Goal: Task Accomplishment & Management: Manage account settings

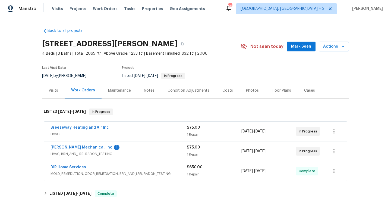
click at [122, 148] on div "JH Martin Mechanical, Inc 1" at bounding box center [119, 148] width 136 height 7
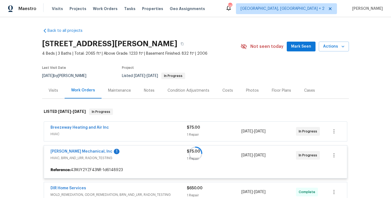
scroll to position [43, 0]
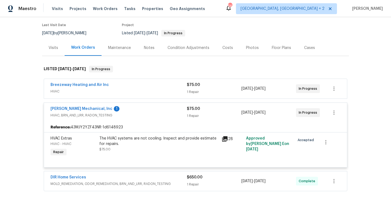
click at [118, 87] on div "Breezeway Heating and Air Inc" at bounding box center [119, 85] width 136 height 7
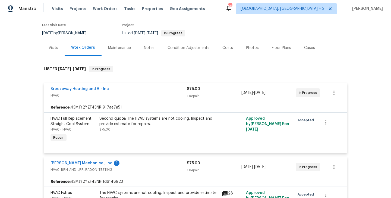
click at [118, 87] on div "Breezeway Heating and Air Inc" at bounding box center [119, 89] width 136 height 7
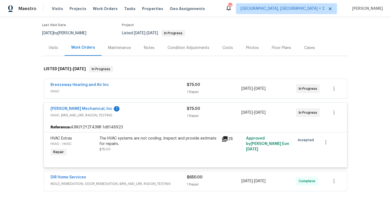
click at [120, 108] on div "JH Martin Mechanical, Inc 1" at bounding box center [119, 109] width 136 height 7
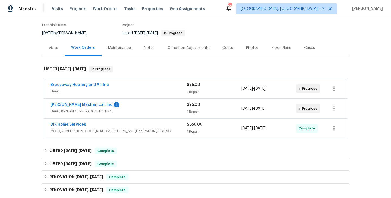
click at [116, 104] on div "JH Martin Mechanical, Inc 1" at bounding box center [119, 105] width 136 height 7
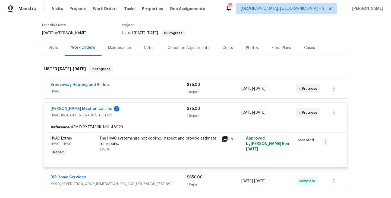
click at [135, 82] on div "Breezeway Heating and Air Inc" at bounding box center [119, 85] width 136 height 7
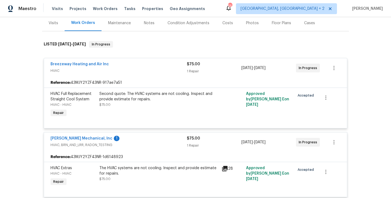
scroll to position [67, 0]
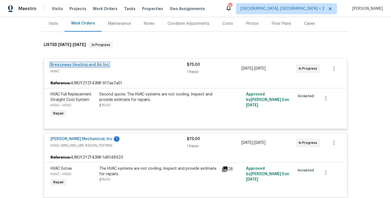
click at [60, 65] on link "Breezeway Heating and Air Inc" at bounding box center [80, 65] width 58 height 4
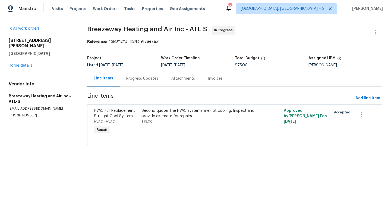
click at [129, 79] on div "Progress Updates" at bounding box center [142, 78] width 32 height 5
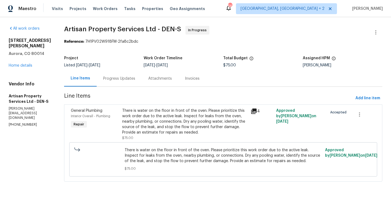
click at [109, 81] on div "Progress Updates" at bounding box center [119, 78] width 32 height 5
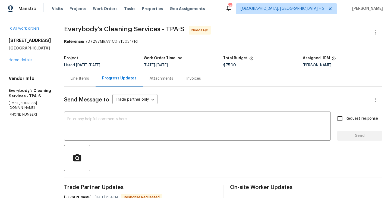
click at [89, 78] on div "Line Items" at bounding box center [80, 78] width 18 height 5
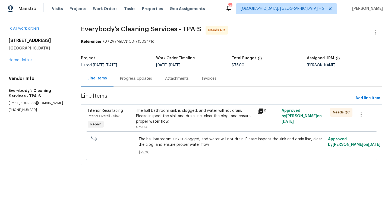
click at [185, 122] on div "The hall bathroom sink is clogged, and water will not drain. Please inspect the…" at bounding box center [195, 116] width 118 height 16
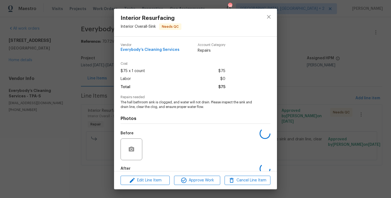
scroll to position [30, 0]
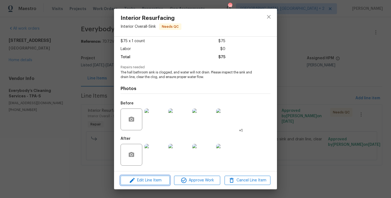
click at [149, 179] on span "Edit Line Item" at bounding box center [145, 180] width 46 height 7
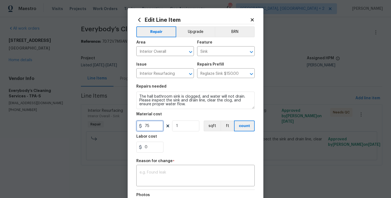
click at [145, 128] on input "75" at bounding box center [149, 125] width 27 height 11
type input "325"
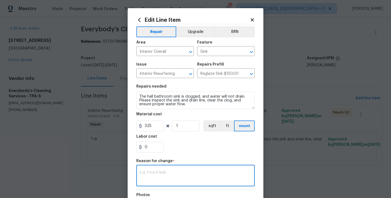
click at [158, 181] on textarea at bounding box center [196, 175] width 112 height 11
paste textarea "(BA) Updated per vendor’s final cost"
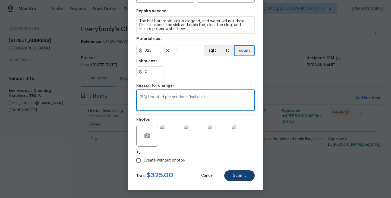
type textarea "(BA) Updated per vendor’s final cost"
click at [242, 175] on span "Submit" at bounding box center [239, 176] width 13 height 4
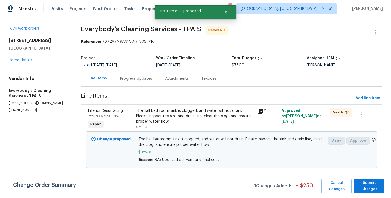
scroll to position [0, 0]
click at [368, 183] on span "Submit Changes" at bounding box center [369, 186] width 25 height 13
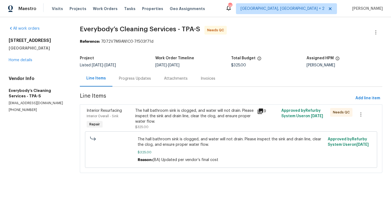
click at [140, 77] on div "Progress Updates" at bounding box center [135, 78] width 32 height 5
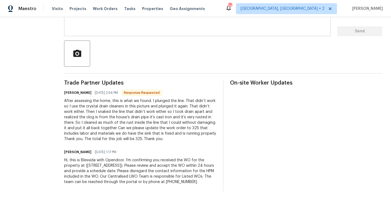
scroll to position [112, 0]
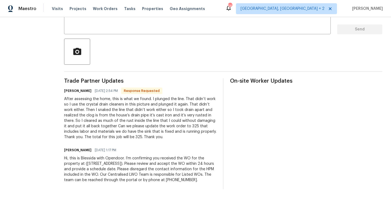
click at [90, 88] on div "[PERSON_NAME] [DATE] 2:54 PM Response Requested" at bounding box center [140, 91] width 152 height 8
click at [88, 88] on h6 "[PERSON_NAME]" at bounding box center [77, 90] width 27 height 5
copy h6 "Angelina"
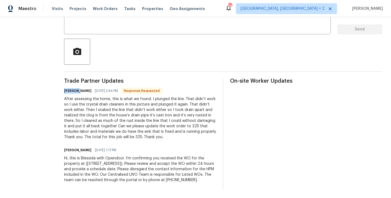
scroll to position [0, 0]
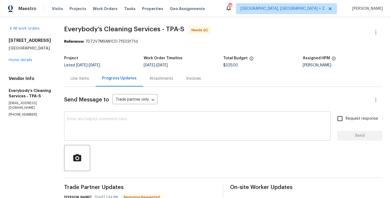
click at [113, 131] on textarea at bounding box center [197, 126] width 260 height 19
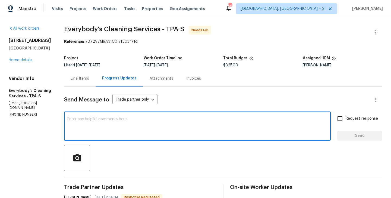
type textarea "v"
paste textarea "Angelina"
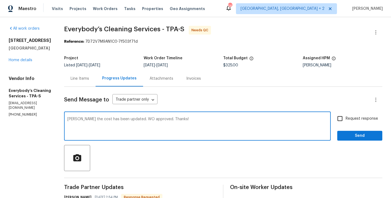
type textarea "[PERSON_NAME] the cost has been updated. WO approved. Thanks!"
click at [352, 137] on span "Send" at bounding box center [360, 135] width 36 height 7
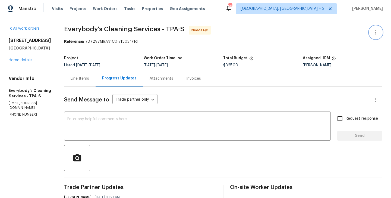
click at [378, 33] on icon "button" at bounding box center [376, 32] width 7 height 7
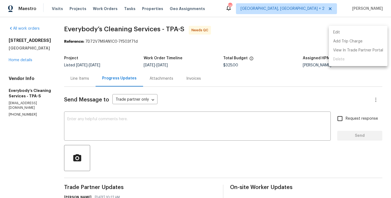
click at [353, 33] on li "Edit" at bounding box center [358, 32] width 59 height 9
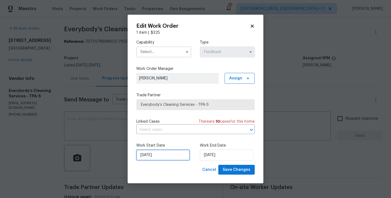
click at [158, 155] on input "29/08/2025" at bounding box center [163, 154] width 54 height 11
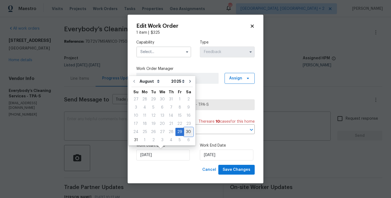
click at [185, 133] on div "30" at bounding box center [188, 132] width 9 height 8
type input "30/08/2025"
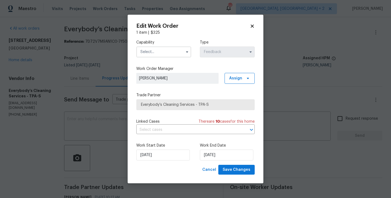
click at [216, 161] on div "Work Start Date 30/08/2025 Work End Date 31/08/2025" at bounding box center [195, 151] width 118 height 26
click at [214, 155] on input "[DATE]" at bounding box center [227, 154] width 54 height 11
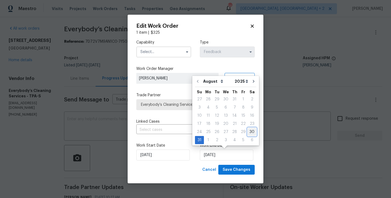
click at [249, 132] on div "30" at bounding box center [252, 132] width 9 height 8
type input "30/08/2025"
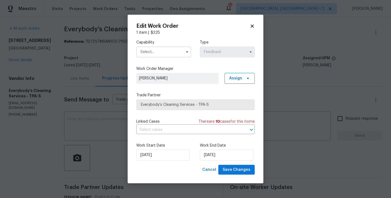
click at [154, 48] on input "text" at bounding box center [163, 51] width 55 height 11
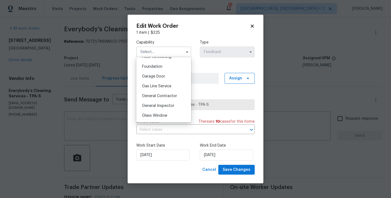
scroll to position [289, 0]
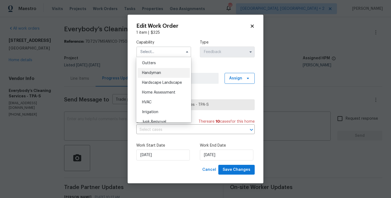
click at [157, 72] on span "Handyman" at bounding box center [151, 73] width 19 height 4
type input "Handyman"
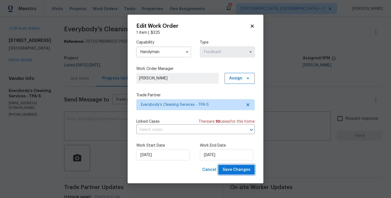
click at [232, 172] on span "Save Changes" at bounding box center [237, 169] width 28 height 7
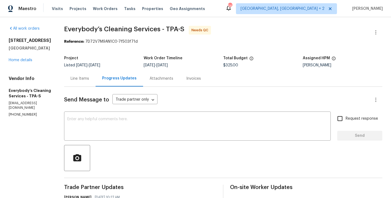
click at [89, 81] on div "Line Items" at bounding box center [80, 78] width 18 height 5
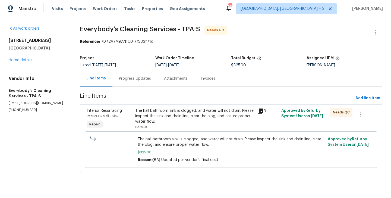
click at [167, 119] on div "The hall bathroom sink is clogged, and water will not drain. Please inspect the…" at bounding box center [194, 116] width 118 height 16
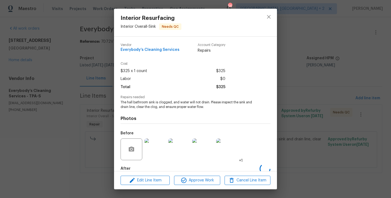
scroll to position [30, 0]
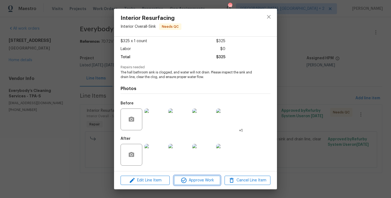
click at [194, 180] on span "Approve Work" at bounding box center [197, 180] width 43 height 7
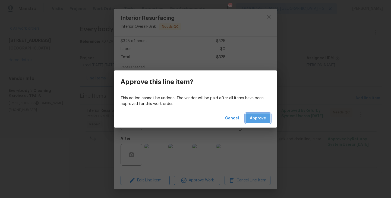
click at [260, 115] on span "Approve" at bounding box center [258, 118] width 16 height 7
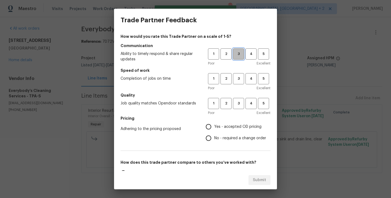
click at [236, 54] on span "3" at bounding box center [239, 54] width 10 height 6
click at [238, 79] on span "3" at bounding box center [239, 79] width 10 height 6
click at [238, 100] on button "3" at bounding box center [238, 103] width 11 height 11
click at [235, 139] on span "No - required a change order" at bounding box center [240, 138] width 52 height 6
click at [214, 139] on input "No - required a change order" at bounding box center [208, 137] width 11 height 11
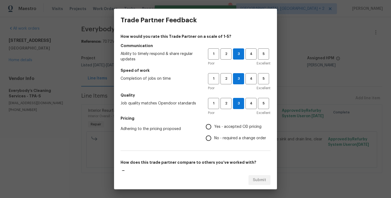
radio input "true"
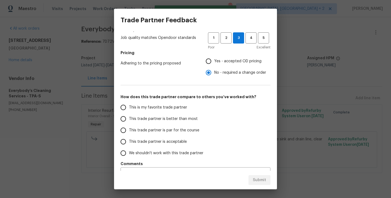
scroll to position [66, 0]
click at [182, 115] on label "This trade partner is better than most" at bounding box center [161, 118] width 86 height 11
click at [129, 115] on input "This trade partner is better than most" at bounding box center [123, 118] width 11 height 11
click at [253, 183] on button "Submit" at bounding box center [260, 180] width 22 height 10
radio input "true"
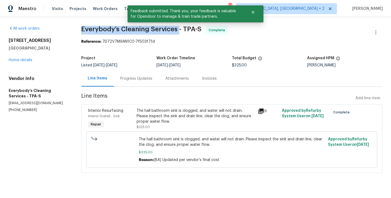
drag, startPoint x: 84, startPoint y: 29, endPoint x: 180, endPoint y: 29, distance: 96.5
click at [180, 29] on div "All work orders 4612 Pompano Dr Tampa, FL 33617 Home details Vendor Info Everyb…" at bounding box center [195, 102] width 391 height 171
copy span "Everybody’s Cleaning Services"
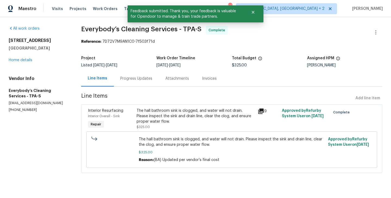
click at [129, 75] on div "Progress Updates" at bounding box center [136, 78] width 45 height 16
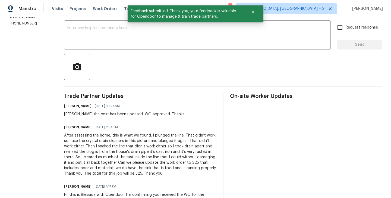
scroll to position [92, 0]
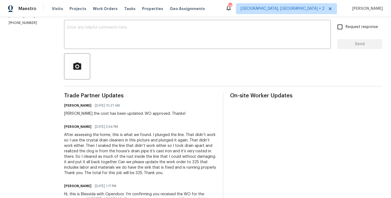
click at [204, 135] on div "After assessing the home, this is what we found. I plunged the line. That didn’…" at bounding box center [140, 153] width 152 height 43
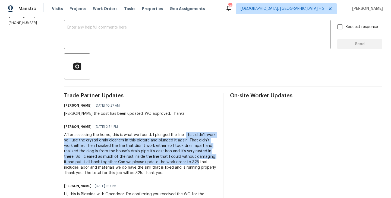
drag, startPoint x: 204, startPoint y: 135, endPoint x: 106, endPoint y: 166, distance: 102.7
click at [106, 166] on div "After assessing the home, this is what we found. I plunged the line. That didn’…" at bounding box center [140, 153] width 152 height 43
copy div "That didn’t work so I use the crystal drain cleaners in this picture and plunge…"
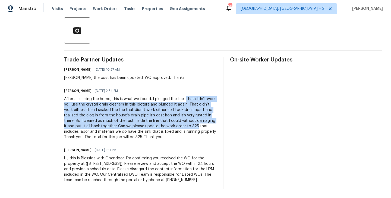
scroll to position [0, 0]
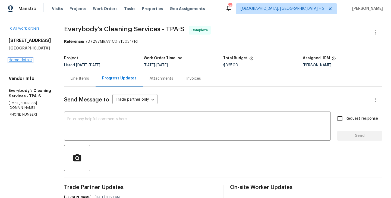
click at [23, 61] on link "Home details" at bounding box center [21, 60] width 24 height 4
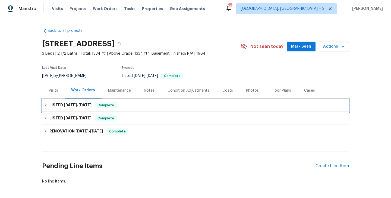
click at [111, 105] on span "Complete" at bounding box center [105, 104] width 21 height 5
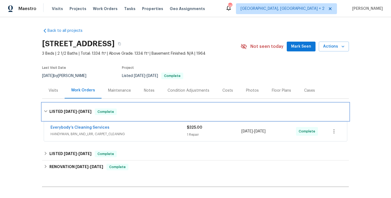
click at [111, 105] on div "LISTED 8/29/25 - 9/2/25 Complete" at bounding box center [195, 111] width 307 height 17
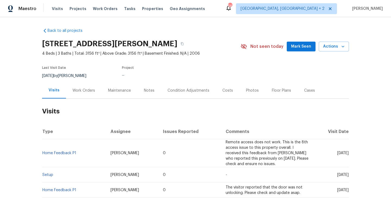
click at [85, 92] on div "Work Orders" at bounding box center [84, 90] width 23 height 5
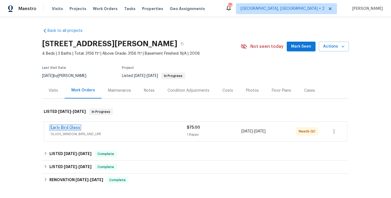
click at [73, 127] on link "Early Bird Glass" at bounding box center [66, 128] width 30 height 4
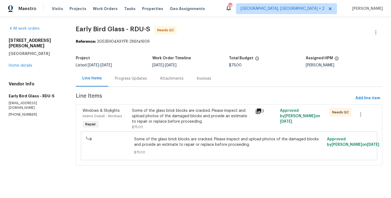
click at [136, 78] on div "Progress Updates" at bounding box center [131, 78] width 32 height 5
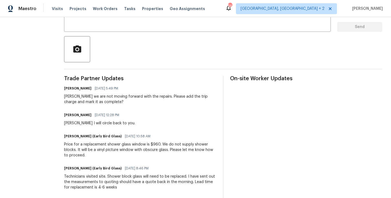
scroll to position [39, 0]
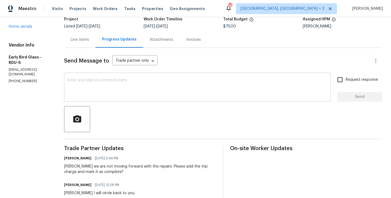
click at [121, 77] on div "x ​" at bounding box center [197, 88] width 267 height 28
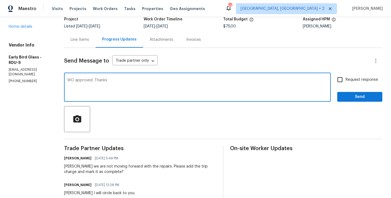
type textarea "WO approved. Thanks"
click at [368, 92] on button "Send" at bounding box center [360, 97] width 45 height 10
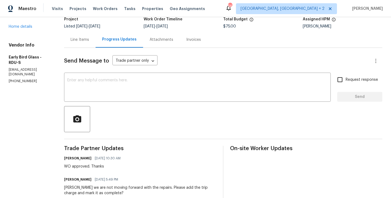
scroll to position [0, 0]
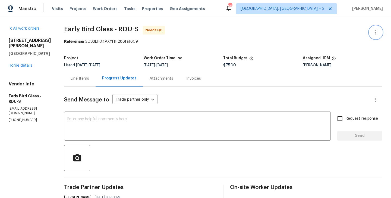
click at [382, 30] on button "button" at bounding box center [376, 32] width 13 height 13
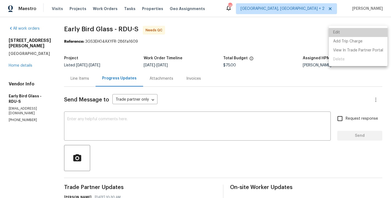
click at [362, 31] on li "Edit" at bounding box center [358, 32] width 59 height 9
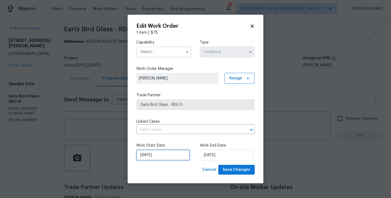
click at [146, 160] on div "Work Start Date 28/08/2025 Work End Date 30/08/2025" at bounding box center [195, 151] width 118 height 26
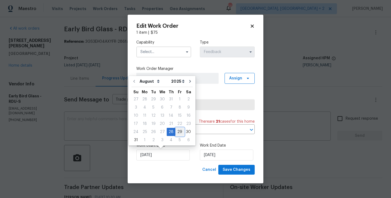
click at [179, 132] on div "29" at bounding box center [180, 132] width 9 height 8
type input "29/08/2025"
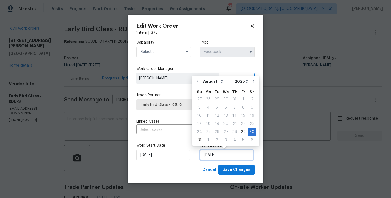
click at [221, 154] on input "30/08/2025" at bounding box center [227, 154] width 54 height 11
click at [202, 140] on div "31" at bounding box center [199, 140] width 9 height 8
type input "31/08/2025"
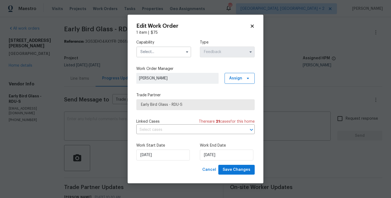
click at [162, 46] on input "text" at bounding box center [163, 51] width 55 height 11
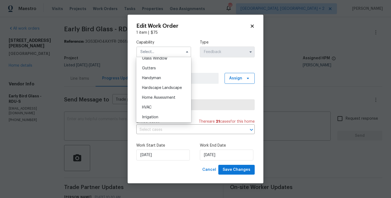
scroll to position [284, 0]
click at [163, 80] on div "Handyman" at bounding box center [164, 78] width 52 height 10
type input "Handyman"
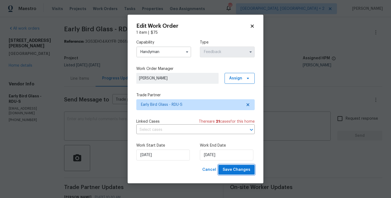
click at [240, 171] on span "Save Changes" at bounding box center [237, 169] width 28 height 7
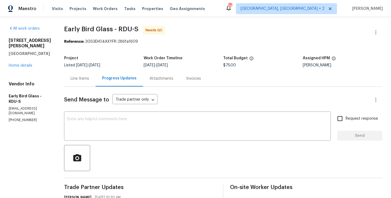
click at [83, 73] on div "Line Items" at bounding box center [80, 78] width 32 height 16
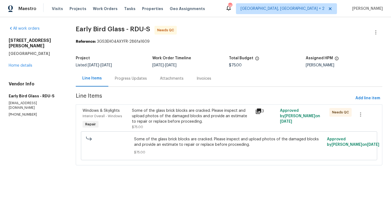
click at [171, 119] on div "Some of the glass brick blocks are cracked. Please inspect and upload photos of…" at bounding box center [192, 116] width 120 height 16
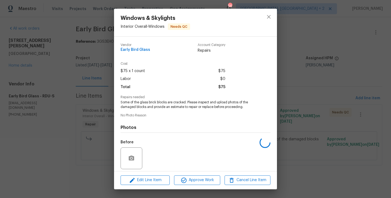
scroll to position [39, 0]
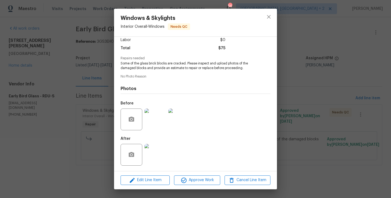
click at [192, 188] on div "Edit Line Item Approve Work Cancel Line Item" at bounding box center [195, 180] width 163 height 18
click at [192, 185] on div "Edit Line Item Approve Work Cancel Line Item" at bounding box center [195, 180] width 163 height 18
click at [195, 180] on span "Approve Work" at bounding box center [197, 180] width 43 height 7
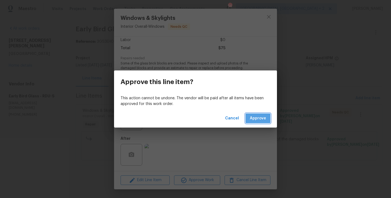
click at [255, 123] on button "Approve" at bounding box center [258, 118] width 25 height 10
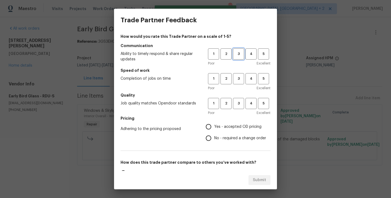
click at [238, 54] on span "3" at bounding box center [239, 54] width 10 height 6
click at [238, 77] on span "3" at bounding box center [239, 79] width 10 height 6
click at [239, 104] on span "3" at bounding box center [239, 103] width 10 height 6
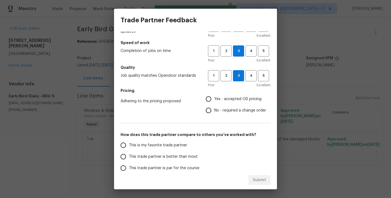
click at [214, 102] on input "Yes - accepted OD pricing" at bounding box center [208, 98] width 11 height 11
radio input "true"
click at [161, 153] on label "This trade partner is better than most" at bounding box center [161, 156] width 86 height 11
click at [129, 153] on input "This trade partner is better than most" at bounding box center [123, 156] width 11 height 11
click at [261, 173] on div "Submit" at bounding box center [195, 180] width 163 height 19
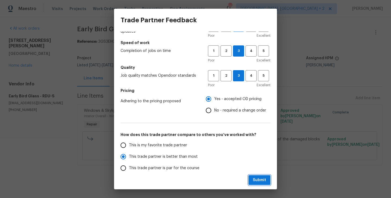
click at [258, 177] on span "Submit" at bounding box center [259, 180] width 13 height 7
radio input "true"
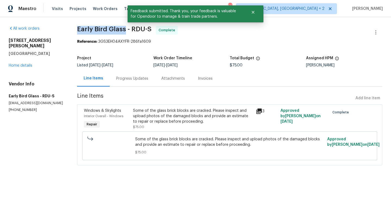
drag, startPoint x: 74, startPoint y: 29, endPoint x: 124, endPoint y: 29, distance: 50.5
click at [124, 29] on div "All work orders 3116 Kirby St Durham, NC 27713 Home details Vendor Info Early B…" at bounding box center [195, 98] width 391 height 163
copy span "Early Bird Glass"
click at [20, 64] on link "Home details" at bounding box center [21, 66] width 24 height 4
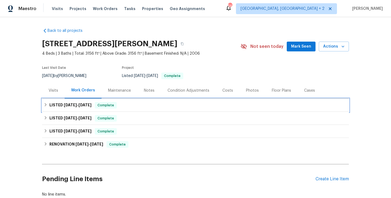
click at [144, 103] on div "LISTED 8/26/25 - 9/2/25 Complete" at bounding box center [196, 105] width 304 height 7
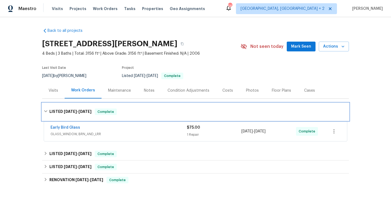
click at [144, 103] on div "LISTED 8/26/25 - 9/2/25 Complete" at bounding box center [195, 111] width 307 height 17
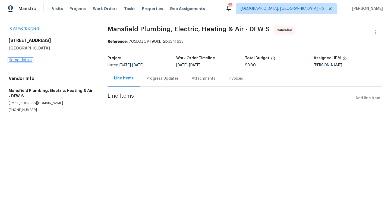
click at [27, 62] on link "Home details" at bounding box center [21, 60] width 24 height 4
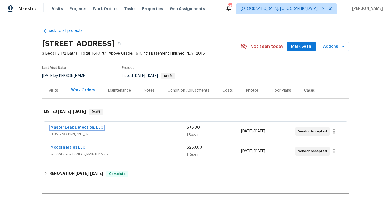
click at [95, 129] on link "Master Leak Detection, LLC" at bounding box center [77, 128] width 53 height 4
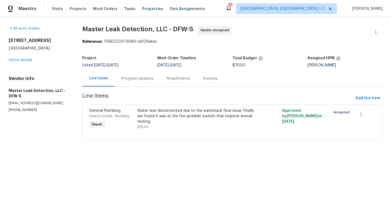
click at [143, 79] on div "Progress Updates" at bounding box center [137, 78] width 32 height 5
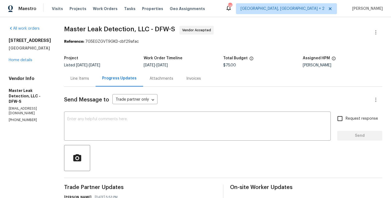
scroll to position [52, 0]
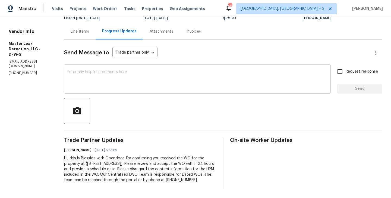
click at [112, 77] on textarea at bounding box center [197, 79] width 260 height 19
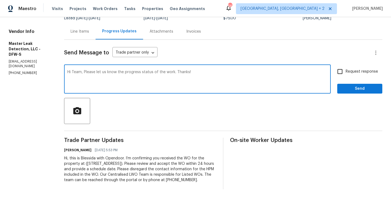
type textarea "Hi Team, Please let us know the progress status of the work. Thanks!"
click at [367, 69] on span "Request response" at bounding box center [362, 72] width 32 height 6
click at [346, 66] on input "Request response" at bounding box center [340, 71] width 11 height 11
checkbox input "true"
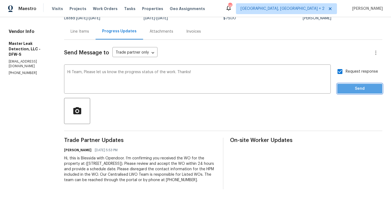
click at [355, 85] on span "Send" at bounding box center [360, 88] width 36 height 7
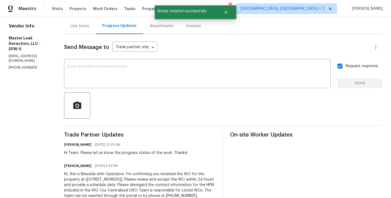
scroll to position [0, 0]
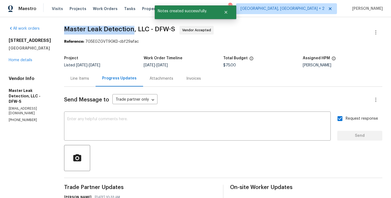
drag, startPoint x: 68, startPoint y: 32, endPoint x: 139, endPoint y: 32, distance: 70.9
click at [139, 32] on div "All work orders 4224 Tallulah Dr Plano, TX 75074 Home details Vendor Info Maste…" at bounding box center [195, 141] width 391 height 249
copy span "Master Leak Detection"
click at [20, 62] on div "4224 Tallulah Dr Plano, TX 75074 Home details" at bounding box center [30, 50] width 42 height 25
click at [15, 60] on link "Home details" at bounding box center [21, 60] width 24 height 4
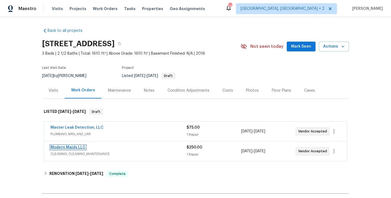
click at [79, 147] on link "Modern Maids LLC" at bounding box center [68, 147] width 35 height 4
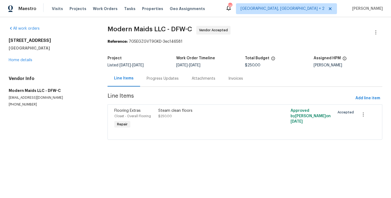
click at [158, 83] on div "Progress Updates" at bounding box center [162, 78] width 45 height 16
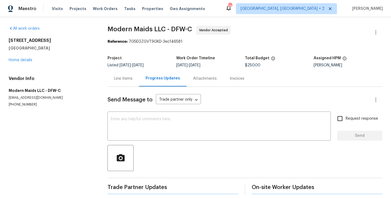
scroll to position [4, 0]
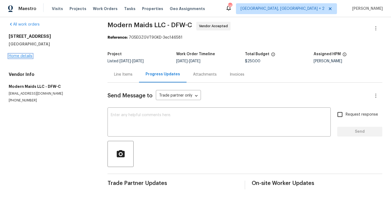
click at [24, 57] on link "Home details" at bounding box center [21, 56] width 24 height 4
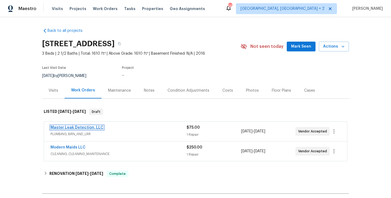
click at [93, 127] on link "Master Leak Detection, LLC" at bounding box center [77, 128] width 53 height 4
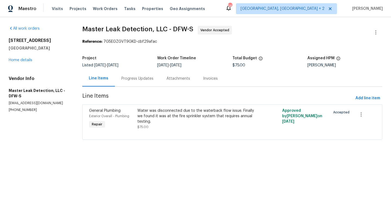
click at [138, 75] on div "Progress Updates" at bounding box center [137, 78] width 45 height 16
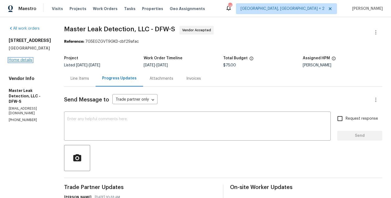
click at [24, 60] on link "Home details" at bounding box center [21, 60] width 24 height 4
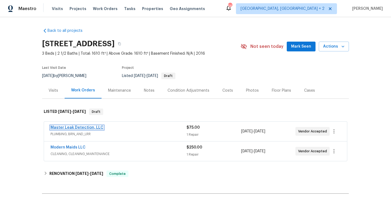
click at [89, 126] on link "Master Leak Detection, LLC" at bounding box center [77, 128] width 53 height 4
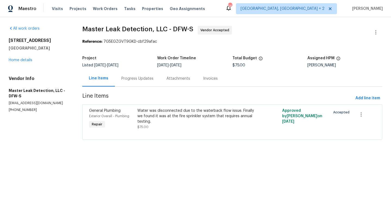
click at [151, 83] on div "Progress Updates" at bounding box center [137, 78] width 45 height 16
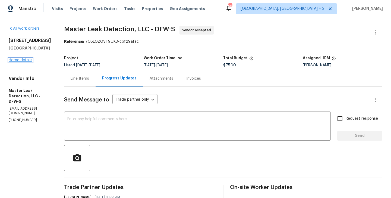
click at [21, 59] on link "Home details" at bounding box center [21, 60] width 24 height 4
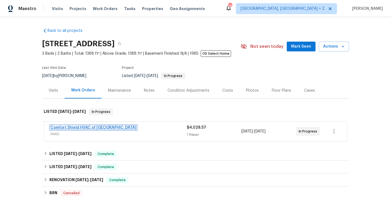
click at [92, 126] on link "Comfort Shield HVAC of [GEOGRAPHIC_DATA]" at bounding box center [94, 128] width 86 height 4
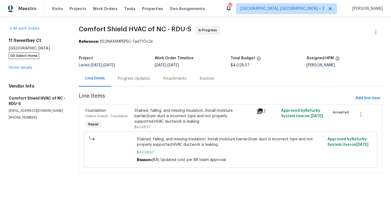
click at [135, 73] on div "Progress Updates" at bounding box center [133, 78] width 45 height 16
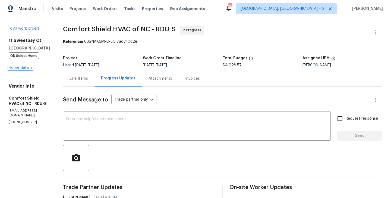
click at [24, 68] on link "Home details" at bounding box center [21, 68] width 24 height 4
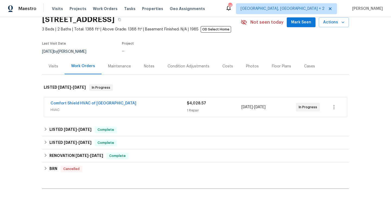
scroll to position [24, 0]
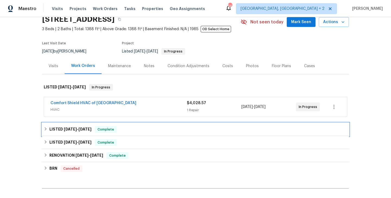
click at [104, 132] on span "Complete" at bounding box center [105, 129] width 21 height 5
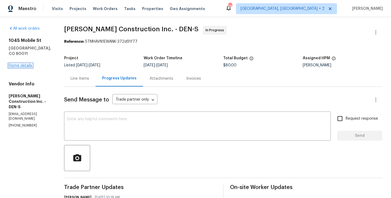
click at [23, 64] on link "Home details" at bounding box center [21, 66] width 24 height 4
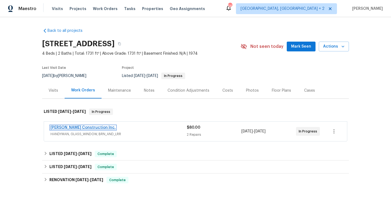
click at [85, 129] on link "Hanson Construction Inc." at bounding box center [83, 128] width 65 height 4
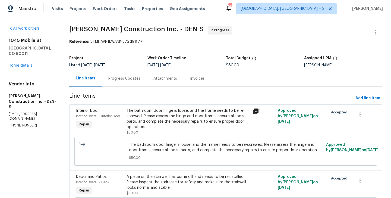
click at [15, 123] on p "(303) 435-2878" at bounding box center [33, 125] width 48 height 5
copy p "(303) 435-2878"
click at [120, 79] on div "Progress Updates" at bounding box center [124, 78] width 32 height 5
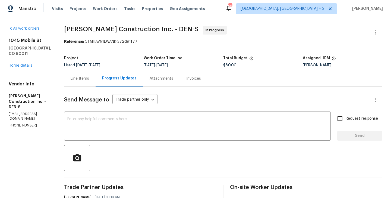
click at [36, 123] on p "(303) 435-2878" at bounding box center [30, 125] width 42 height 5
copy p "(303) 435-2878"
click at [36, 123] on p "(303) 435-2878" at bounding box center [30, 125] width 42 height 5
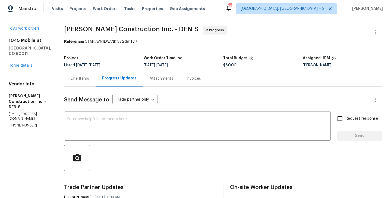
click at [36, 123] on p "(303) 435-2878" at bounding box center [30, 125] width 42 height 5
click at [89, 84] on div "Line Items" at bounding box center [80, 78] width 32 height 16
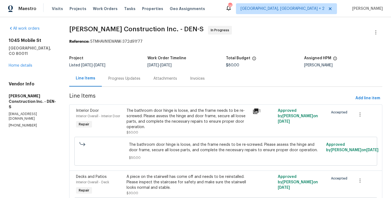
click at [140, 81] on div "Progress Updates" at bounding box center [124, 78] width 45 height 16
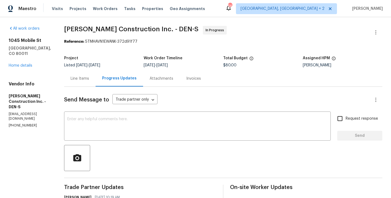
click at [96, 78] on div "Line Items" at bounding box center [80, 78] width 32 height 16
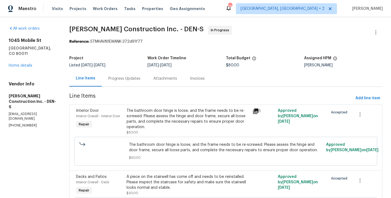
click at [121, 85] on div "Progress Updates" at bounding box center [124, 78] width 45 height 16
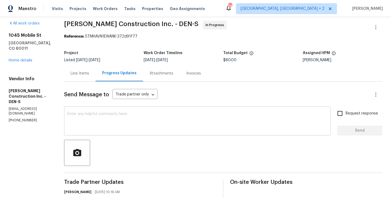
scroll to position [62, 0]
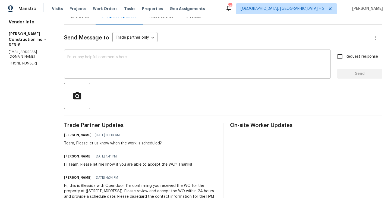
click at [109, 63] on textarea at bounding box center [197, 64] width 260 height 19
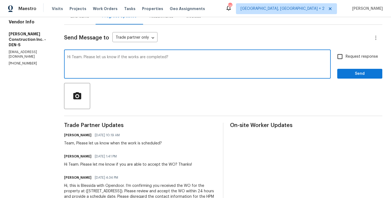
type textarea "Hi Team. Please let us know if the works are completed?"
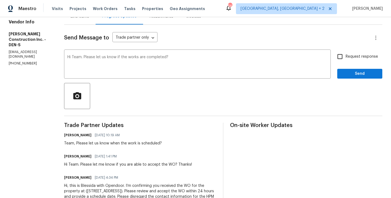
click at [350, 50] on div "Send Message to Trade partner only Trade partner only ​ Hi Team. Please let us …" at bounding box center [223, 121] width 318 height 192
click at [349, 56] on span "Request response" at bounding box center [362, 57] width 32 height 6
click at [346, 56] on input "Request response" at bounding box center [340, 56] width 11 height 11
checkbox input "true"
click at [349, 66] on div "Request response Send" at bounding box center [360, 65] width 45 height 28
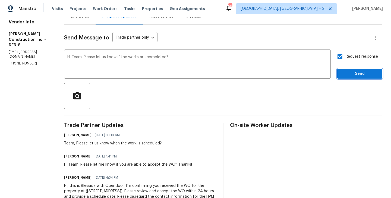
click at [347, 72] on span "Send" at bounding box center [360, 73] width 36 height 7
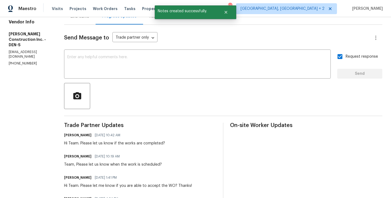
scroll to position [0, 0]
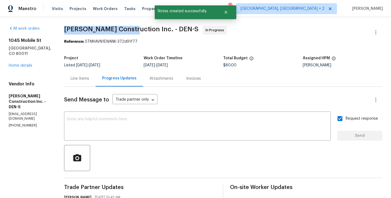
drag, startPoint x: 70, startPoint y: 27, endPoint x: 138, endPoint y: 31, distance: 68.3
click at [138, 31] on div "All work orders 1045 Mobile St Aurora, CO 80011 Home details Vendor Info Hanson…" at bounding box center [195, 162] width 391 height 291
copy span "Hanson Construction"
click at [25, 64] on link "Home details" at bounding box center [21, 66] width 24 height 4
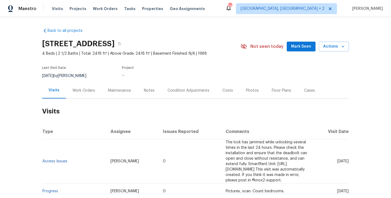
click at [96, 88] on div "Work Orders" at bounding box center [84, 90] width 36 height 16
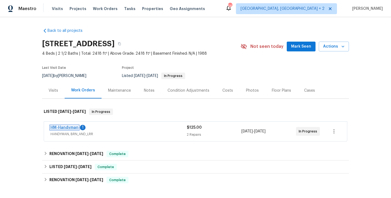
click at [72, 128] on link "HM-Handyman" at bounding box center [65, 128] width 28 height 4
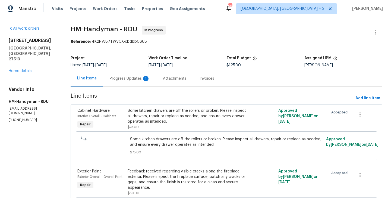
click at [131, 80] on div "Progress Updates 1" at bounding box center [130, 78] width 40 height 5
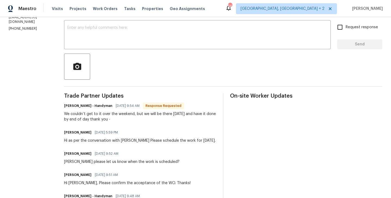
scroll to position [91, 0]
click at [79, 108] on h6 "HM - Heather Macy - Handyman" at bounding box center [88, 105] width 48 height 5
copy h6 "Heather"
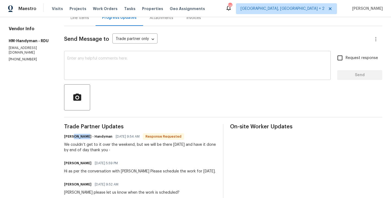
scroll to position [61, 0]
click at [95, 67] on textarea at bounding box center [197, 65] width 260 height 19
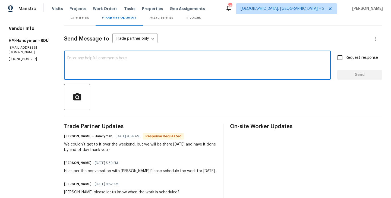
paste textarea "Heather"
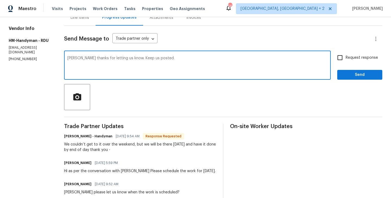
type textarea "Heather thanks for letting us know. Keep us posted."
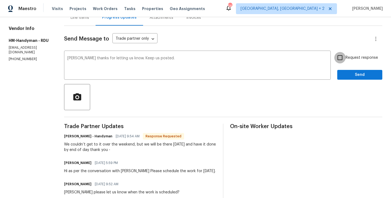
click at [345, 57] on input "Request response" at bounding box center [340, 57] width 11 height 11
checkbox input "true"
click at [345, 75] on span "Send" at bounding box center [360, 74] width 36 height 7
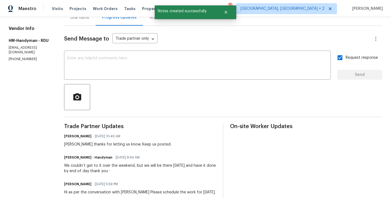
scroll to position [0, 0]
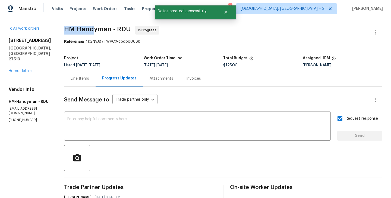
drag, startPoint x: 71, startPoint y: 30, endPoint x: 100, endPoint y: 30, distance: 29.1
click at [100, 30] on span "HM-Handyman - RDU" at bounding box center [97, 29] width 67 height 7
drag, startPoint x: 116, startPoint y: 30, endPoint x: 65, endPoint y: 30, distance: 50.3
click at [65, 30] on div "All work orders 316 Arlington Rdg Cary, NC 27513 Home details Vendor Info HM-Ha…" at bounding box center [195, 197] width 391 height 360
copy span "HM-Handyman"
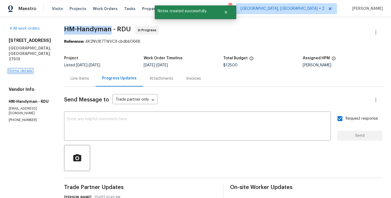
click at [18, 69] on link "Home details" at bounding box center [21, 71] width 24 height 4
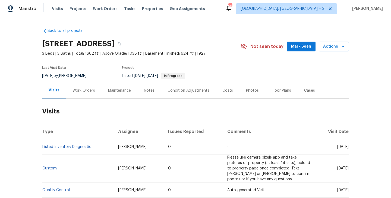
click at [76, 94] on div "Work Orders" at bounding box center [84, 90] width 36 height 16
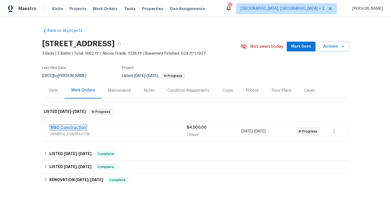
click at [79, 127] on link "M&G Construction" at bounding box center [69, 128] width 36 height 4
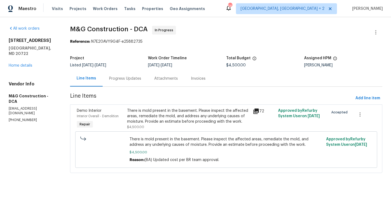
click at [140, 75] on div "Progress Updates" at bounding box center [125, 78] width 45 height 16
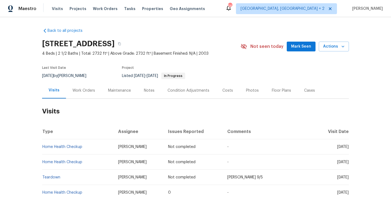
click at [89, 94] on div "Work Orders" at bounding box center [84, 90] width 36 height 16
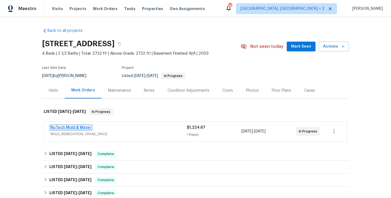
click at [86, 127] on link "NuTech Mold & Water" at bounding box center [71, 128] width 41 height 4
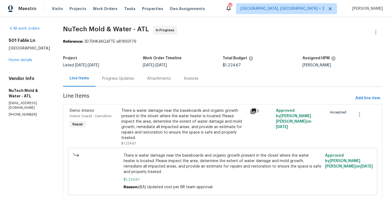
click at [141, 81] on div "Attachments" at bounding box center [159, 78] width 37 height 16
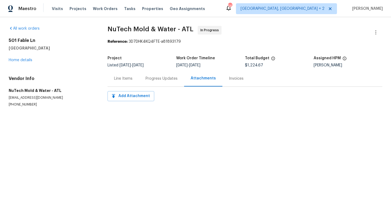
click at [136, 80] on div "Line Items" at bounding box center [124, 78] width 32 height 16
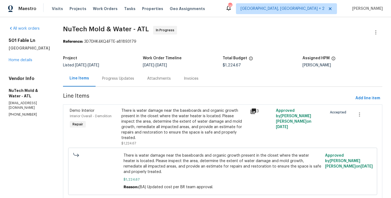
click at [111, 79] on div "Progress Updates" at bounding box center [118, 78] width 32 height 5
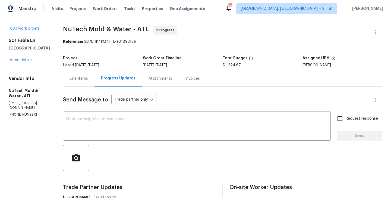
click at [16, 112] on p "(470) 655-1212" at bounding box center [29, 114] width 41 height 5
copy p "(470) 655-1212"
click at [80, 76] on div "Line Items" at bounding box center [79, 78] width 32 height 16
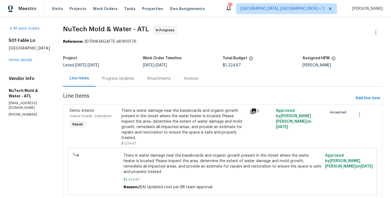
click at [124, 80] on div "Progress Updates" at bounding box center [118, 78] width 32 height 5
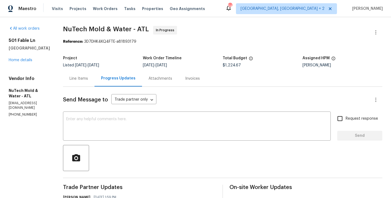
scroll to position [6, 0]
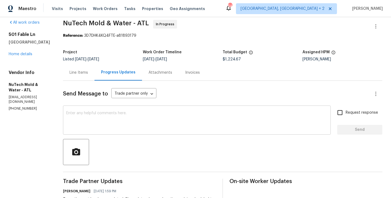
click at [111, 114] on textarea at bounding box center [196, 120] width 261 height 19
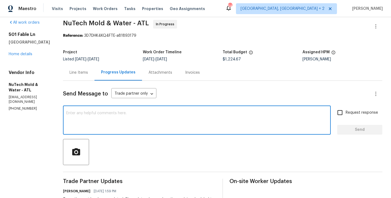
click at [10, 106] on p "(470) 655-1212" at bounding box center [29, 108] width 41 height 5
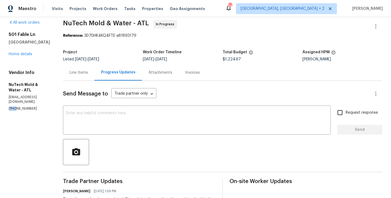
click at [10, 106] on p "(470) 655-1212" at bounding box center [29, 108] width 41 height 5
copy p "(470) 655-1212"
click at [84, 120] on textarea at bounding box center [196, 120] width 261 height 19
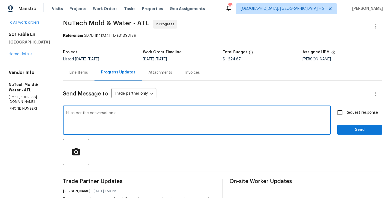
paste textarea "(470) 655-1212"
click at [84, 120] on textarea "Hi as per the conversation at (470) 655-1212" at bounding box center [196, 120] width 261 height 19
type textarea "Hi as per the conversation at (470) 655-1212 Please update us once you have an …"
click at [352, 108] on label "Request response" at bounding box center [357, 112] width 44 height 11
click at [346, 108] on input "Request response" at bounding box center [340, 112] width 11 height 11
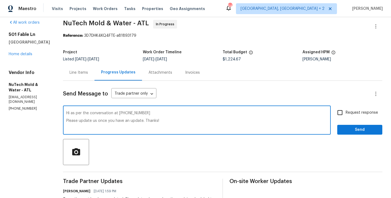
checkbox input "true"
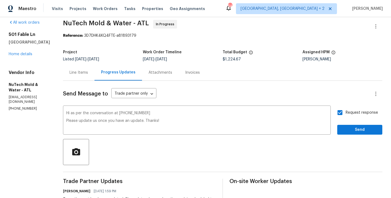
click at [348, 129] on span "Send" at bounding box center [360, 129] width 36 height 7
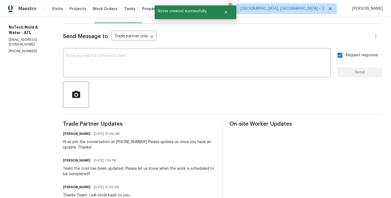
scroll to position [0, 0]
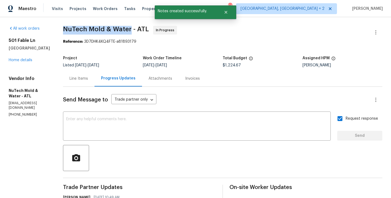
drag, startPoint x: 51, startPoint y: 28, endPoint x: 124, endPoint y: 30, distance: 72.9
copy span "NuTech Mold & Water"
click at [22, 63] on div "All work orders 501 Fable Ln Canton, GA 30114 Home details Vendor Info NuTech M…" at bounding box center [29, 71] width 41 height 91
click at [21, 63] on div "All work orders 501 Fable Ln Canton, GA 30114 Home details Vendor Info NuTech M…" at bounding box center [29, 71] width 41 height 91
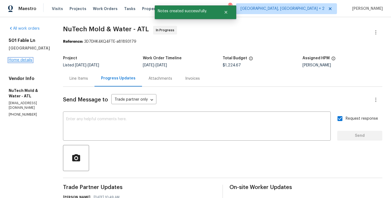
click at [17, 61] on link "Home details" at bounding box center [21, 60] width 24 height 4
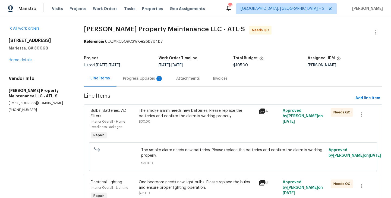
click at [145, 80] on div "Progress Updates 1" at bounding box center [143, 78] width 40 height 5
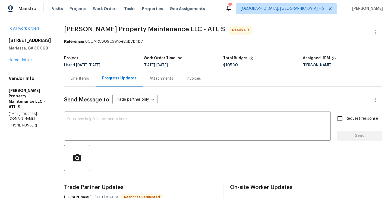
click at [81, 84] on div "Line Items" at bounding box center [80, 78] width 32 height 16
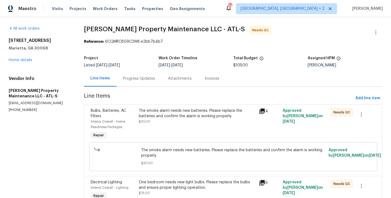
click at [169, 125] on div "The smoke alarm needs new batteries. Please replace the batteries and confirm t…" at bounding box center [197, 124] width 120 height 36
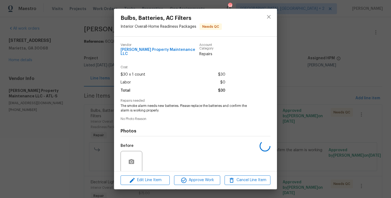
scroll to position [39, 0]
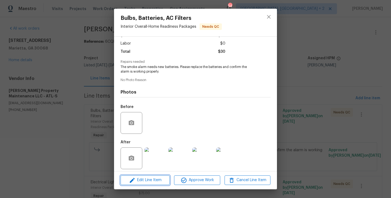
click at [149, 182] on span "Edit Line Item" at bounding box center [145, 180] width 46 height 7
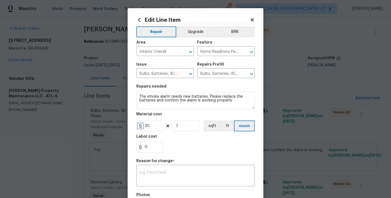
click at [142, 127] on icon at bounding box center [140, 126] width 4 height 4
click at [144, 127] on input "30" at bounding box center [149, 125] width 27 height 11
type input "230"
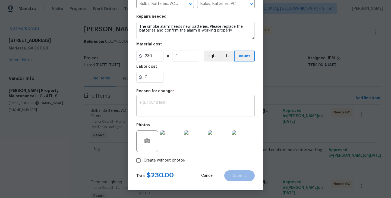
click at [186, 98] on div "x ​" at bounding box center [195, 106] width 118 height 20
paste textarea "(BA) Updated per vendor’s final cost"
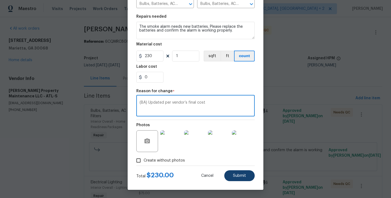
type textarea "(BA) Updated per vendor’s final cost"
click at [242, 177] on span "Submit" at bounding box center [239, 176] width 13 height 4
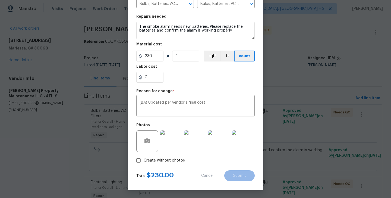
type input "30"
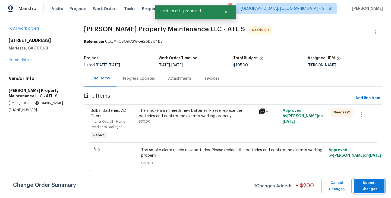
scroll to position [0, 0]
click at [373, 187] on span "Submit Changes" at bounding box center [369, 186] width 25 height 13
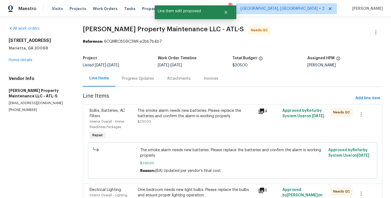
click at [136, 85] on div "Progress Updates" at bounding box center [137, 78] width 45 height 16
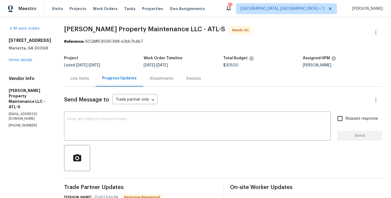
click at [93, 80] on div "Line Items" at bounding box center [80, 78] width 32 height 16
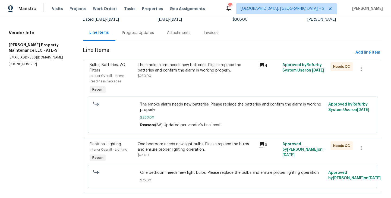
scroll to position [60, 0]
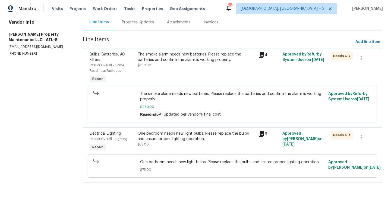
click at [183, 68] on div "The smoke alarm needs new batteries. Please replace the batteries and confirm t…" at bounding box center [196, 68] width 121 height 36
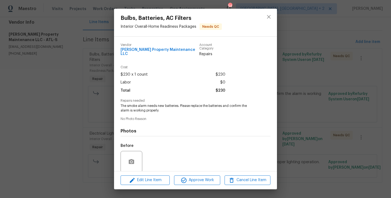
click at [327, 129] on div "Bulbs, Batteries, AC Filters Interior Overall - Home Readiness Packages Needs Q…" at bounding box center [195, 99] width 391 height 198
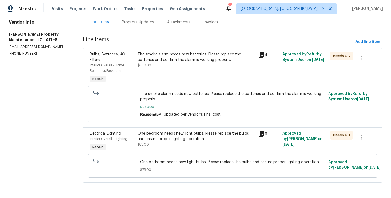
click at [207, 138] on div "One bedroom needs new light bulbs. Please replace the bulbs and ensure proper l…" at bounding box center [196, 136] width 117 height 11
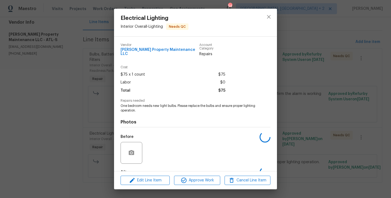
scroll to position [30, 0]
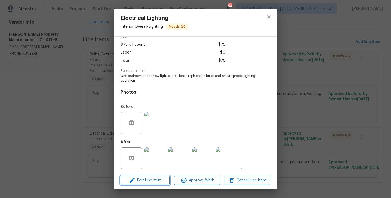
click at [154, 182] on span "Edit Line Item" at bounding box center [145, 180] width 46 height 7
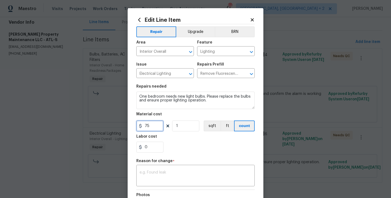
click at [146, 127] on input "75" at bounding box center [149, 125] width 27 height 11
type input "70"
click at [167, 189] on div "Repair Upgrade BRN Area Interior Overall ​ Feature Lighting ​ Issue Electrical …" at bounding box center [195, 132] width 118 height 217
click at [165, 176] on textarea at bounding box center [196, 175] width 112 height 11
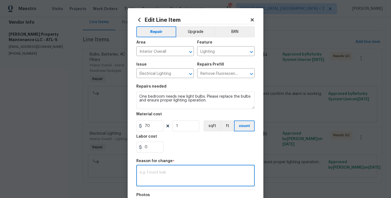
paste textarea "(BA) Updated per vendor’s final cost"
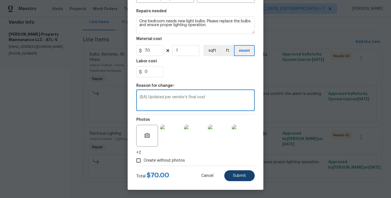
type textarea "(BA) Updated per vendor’s final cost"
click at [239, 180] on button "Submit" at bounding box center [239, 175] width 30 height 11
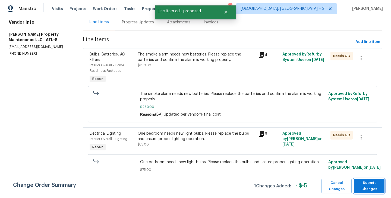
scroll to position [0, 0]
click at [371, 185] on span "Submit Changes" at bounding box center [369, 186] width 25 height 13
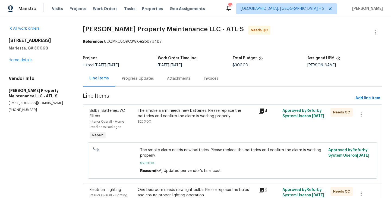
click at [126, 79] on div "Progress Updates" at bounding box center [138, 78] width 32 height 5
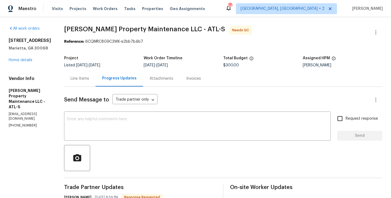
click at [89, 78] on div "Line Items" at bounding box center [80, 78] width 18 height 5
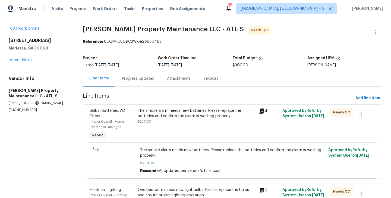
click at [125, 72] on div "Progress Updates" at bounding box center [137, 78] width 45 height 16
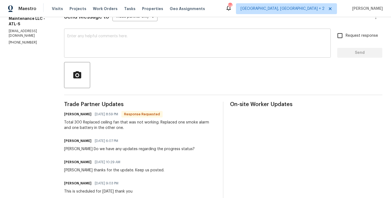
scroll to position [115, 0]
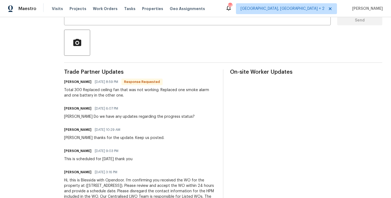
click at [67, 83] on h6 "Daniel glen" at bounding box center [77, 81] width 27 height 5
copy h6 "Daniel"
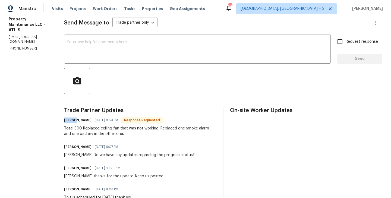
scroll to position [39, 0]
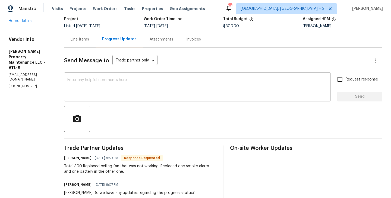
click at [113, 91] on textarea at bounding box center [197, 87] width 260 height 19
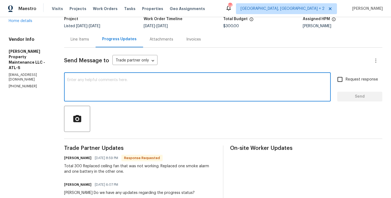
paste textarea "Daniel"
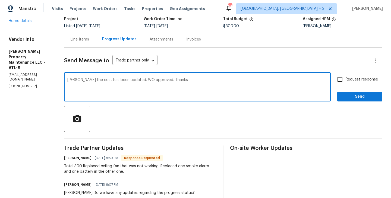
type textarea "Daniel the cost has been updated. WO approved. Thanks"
click at [350, 95] on span "Send" at bounding box center [360, 96] width 36 height 7
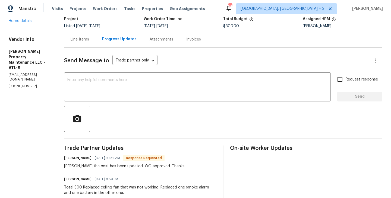
scroll to position [0, 0]
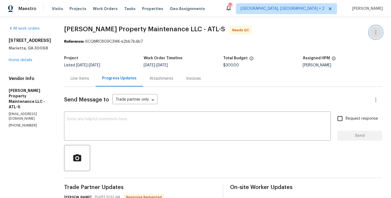
click at [380, 29] on button "button" at bounding box center [376, 32] width 13 height 13
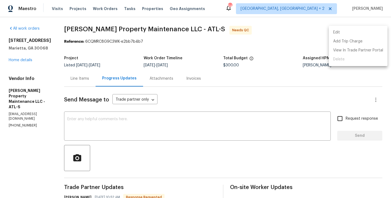
click at [371, 29] on li "Edit" at bounding box center [358, 32] width 59 height 9
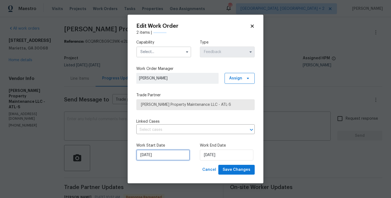
click at [176, 153] on input "28/08/2025" at bounding box center [163, 154] width 54 height 11
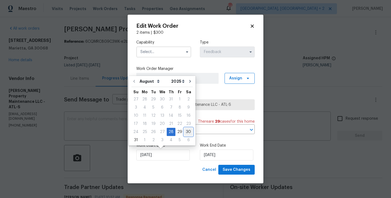
click at [188, 133] on div "30" at bounding box center [188, 132] width 9 height 8
type input "30/08/2025"
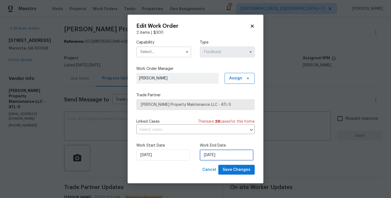
click at [213, 153] on input "30/08/2025" at bounding box center [227, 154] width 54 height 11
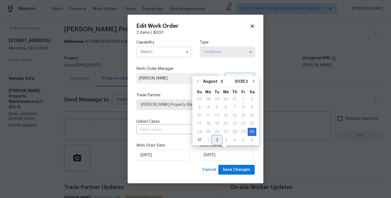
click at [213, 140] on div "2" at bounding box center [217, 140] width 9 height 8
type input "02/09/2025"
select select "8"
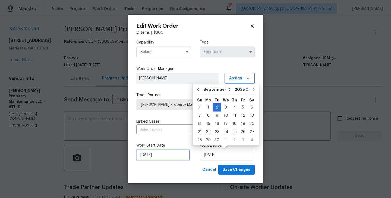
click at [179, 156] on input "30/08/2025" at bounding box center [163, 154] width 54 height 11
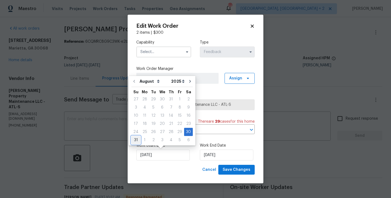
click at [137, 138] on div "31" at bounding box center [136, 140] width 9 height 8
type input "31/08/2025"
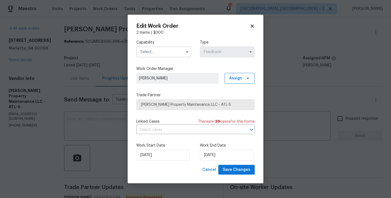
click at [151, 52] on input "text" at bounding box center [163, 51] width 55 height 11
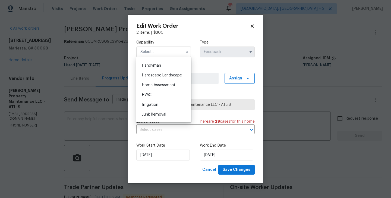
scroll to position [296, 0]
click at [162, 67] on div "Handyman" at bounding box center [164, 66] width 52 height 10
type input "Handyman"
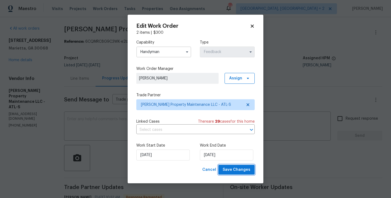
click at [231, 168] on span "Save Changes" at bounding box center [237, 169] width 28 height 7
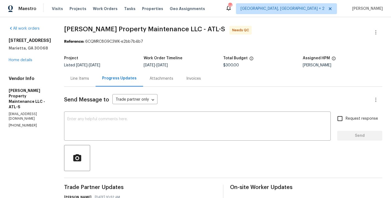
click at [86, 82] on div "Line Items" at bounding box center [80, 78] width 32 height 16
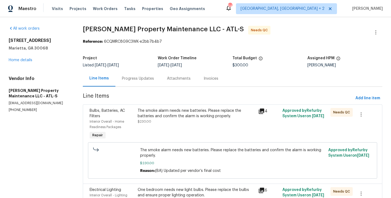
click at [136, 71] on div "Progress Updates" at bounding box center [137, 78] width 45 height 16
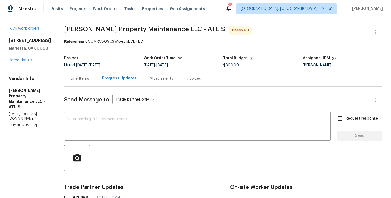
click at [79, 78] on div "Line Items" at bounding box center [80, 78] width 18 height 5
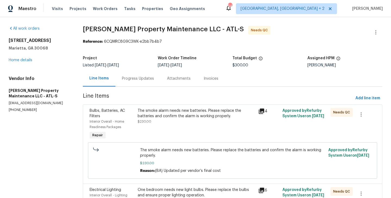
click at [168, 110] on div "The smoke alarm needs new batteries. Please replace the batteries and confirm t…" at bounding box center [196, 113] width 117 height 11
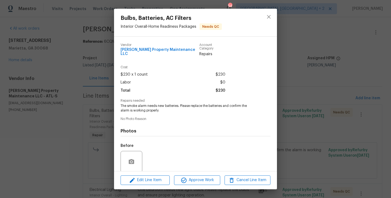
scroll to position [39, 0]
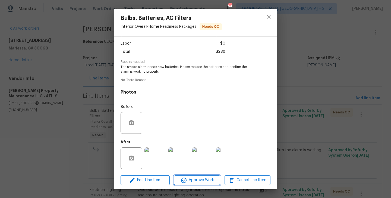
click at [197, 181] on span "Approve Work" at bounding box center [197, 180] width 43 height 7
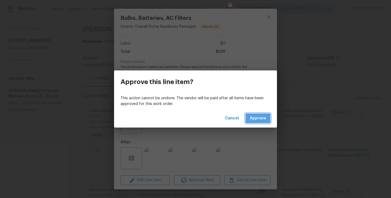
click at [259, 120] on span "Approve" at bounding box center [258, 118] width 16 height 7
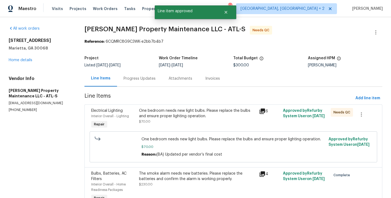
click at [185, 115] on div "One bedroom needs new light bulbs. Please replace the bulbs and ensure proper l…" at bounding box center [197, 113] width 117 height 11
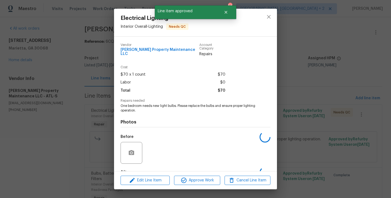
scroll to position [30, 0]
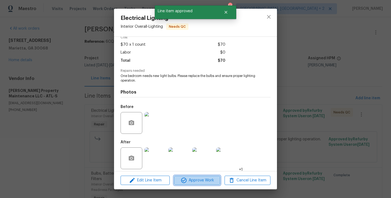
click at [197, 182] on span "Approve Work" at bounding box center [197, 180] width 43 height 7
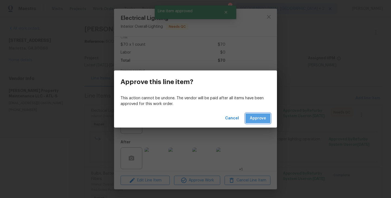
click at [265, 120] on span "Approve" at bounding box center [258, 118] width 16 height 7
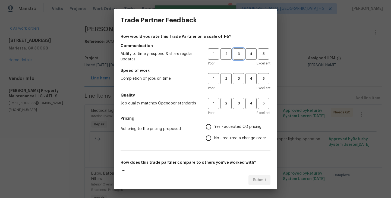
click at [242, 57] on span "3" at bounding box center [239, 54] width 10 height 6
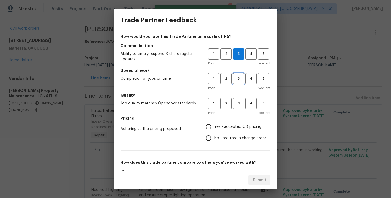
click at [242, 77] on span "3" at bounding box center [239, 79] width 10 height 6
click at [241, 102] on span "3" at bounding box center [239, 103] width 10 height 6
click at [237, 133] on label "No - required a change order" at bounding box center [234, 137] width 63 height 11
click at [214, 133] on input "No - required a change order" at bounding box center [208, 137] width 11 height 11
radio input "true"
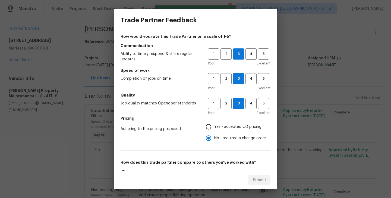
scroll to position [61, 0]
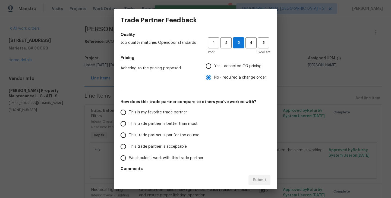
click at [180, 126] on label "This trade partner is better than most" at bounding box center [161, 123] width 86 height 11
click at [129, 126] on input "This trade partner is better than most" at bounding box center [123, 123] width 11 height 11
click at [256, 179] on span "Submit" at bounding box center [259, 180] width 13 height 7
radio input "true"
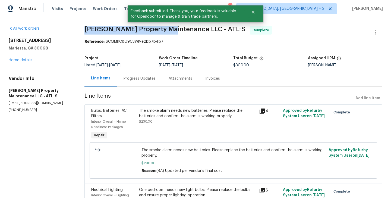
drag, startPoint x: 84, startPoint y: 29, endPoint x: 168, endPoint y: 29, distance: 84.2
click at [168, 29] on div "All work orders 4958 Meadow Ln Marietta, GA 30068 Home details Vendor Info Glen…" at bounding box center [195, 139] width 391 height 245
copy span "Glen Property Maintenance"
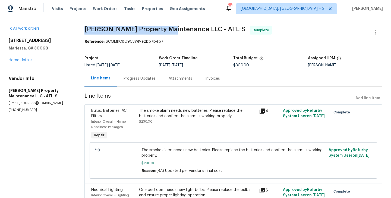
copy span "Glen Property Maintenance"
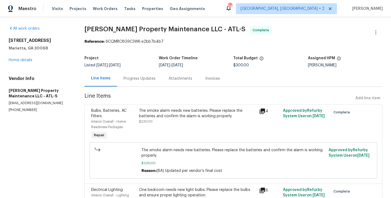
click at [135, 81] on div "Progress Updates" at bounding box center [139, 78] width 45 height 16
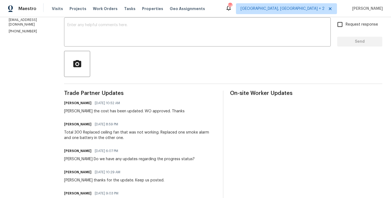
scroll to position [94, 0]
click at [112, 138] on div "Total 300 Replaced ceiling fan that was not working. Replaced one smoke alarm a…" at bounding box center [140, 134] width 152 height 11
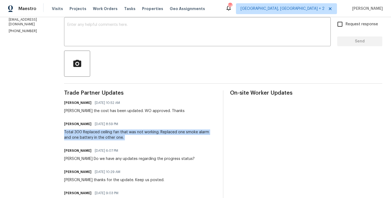
click at [112, 138] on div "Total 300 Replaced ceiling fan that was not working. Replaced one smoke alarm a…" at bounding box center [140, 134] width 152 height 11
copy div "Total 300 Replaced ceiling fan that was not working. Replaced one smoke alarm a…"
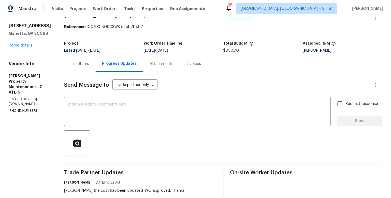
scroll to position [0, 0]
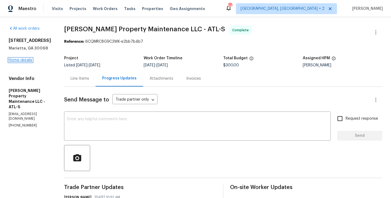
click at [22, 58] on link "Home details" at bounding box center [21, 60] width 24 height 4
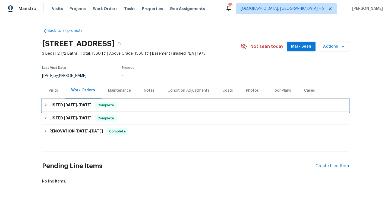
click at [109, 105] on span "Complete" at bounding box center [105, 104] width 21 height 5
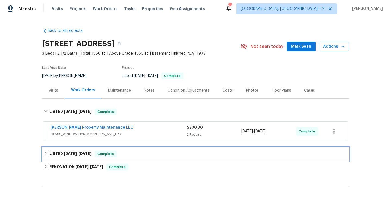
click at [112, 149] on div "LISTED 7/14/25 - 7/25/25 Complete" at bounding box center [195, 153] width 307 height 13
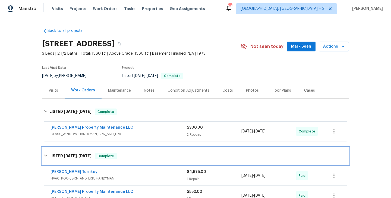
scroll to position [51, 0]
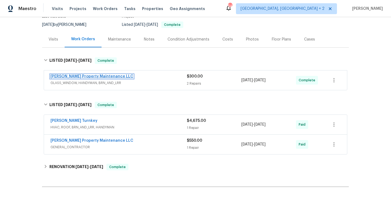
click at [102, 77] on link "Glen Property Maintenance LLC" at bounding box center [92, 76] width 83 height 4
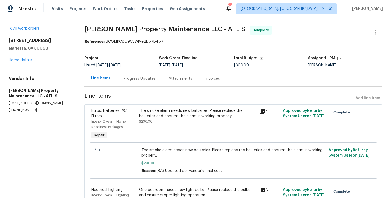
click at [141, 79] on div "Progress Updates" at bounding box center [140, 78] width 32 height 5
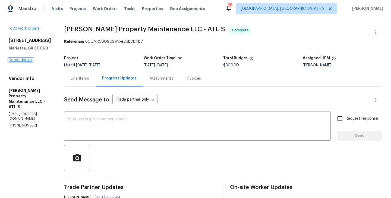
click at [27, 58] on link "Home details" at bounding box center [21, 60] width 24 height 4
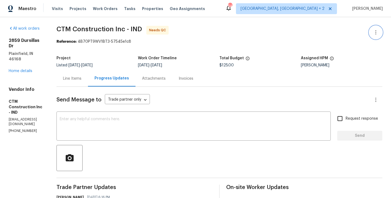
click at [381, 28] on button "button" at bounding box center [376, 32] width 13 height 13
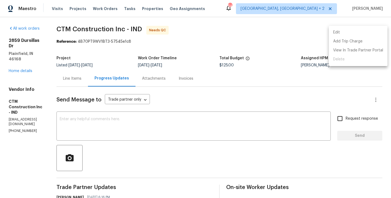
click at [346, 36] on li "Edit" at bounding box center [358, 32] width 59 height 9
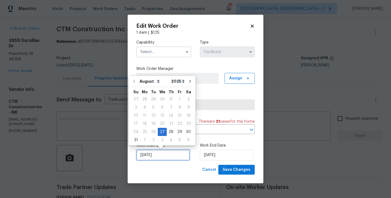
click at [170, 151] on input "[DATE]" at bounding box center [163, 154] width 54 height 11
click at [178, 133] on div "29" at bounding box center [180, 132] width 9 height 8
type input "29/08/2025"
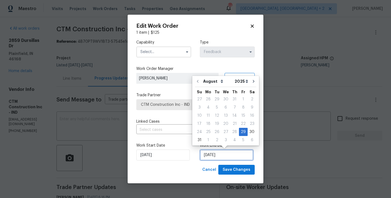
click at [210, 150] on input "29/08/2025" at bounding box center [227, 154] width 54 height 11
click at [201, 143] on div "31" at bounding box center [199, 140] width 9 height 8
type input "31/08/2025"
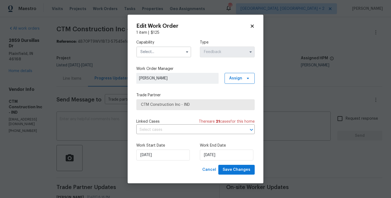
click at [163, 48] on input "text" at bounding box center [163, 51] width 55 height 11
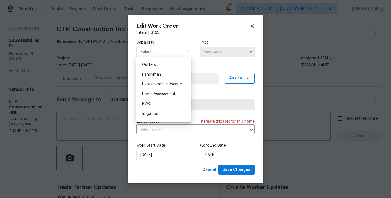
scroll to position [280, 0]
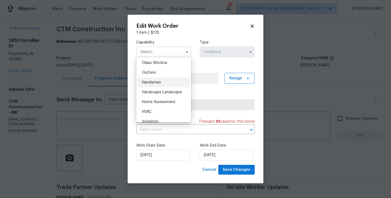
click at [159, 83] on span "Handyman" at bounding box center [151, 82] width 19 height 4
type input "Handyman"
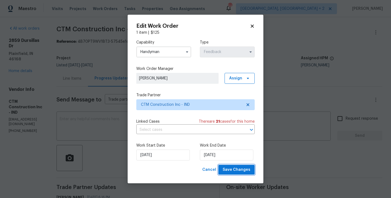
click at [237, 171] on span "Save Changes" at bounding box center [237, 169] width 28 height 7
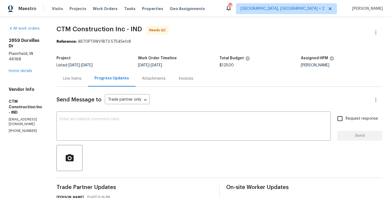
click at [88, 81] on div "Line Items" at bounding box center [73, 78] width 32 height 16
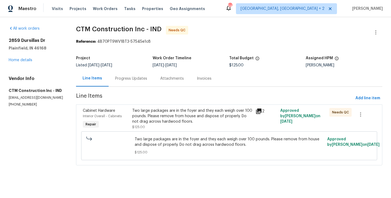
click at [160, 113] on div "Two large packages are in the foyer and they each weigh over 100 pounds. Please…" at bounding box center [192, 116] width 120 height 16
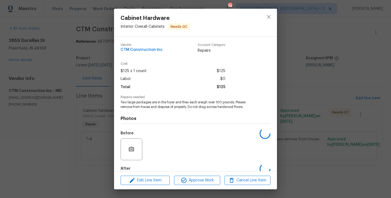
scroll to position [30, 0]
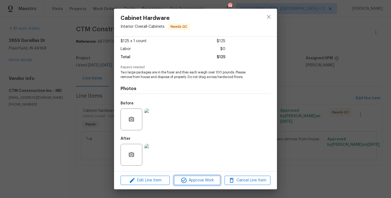
click at [200, 180] on span "Approve Work" at bounding box center [197, 180] width 43 height 7
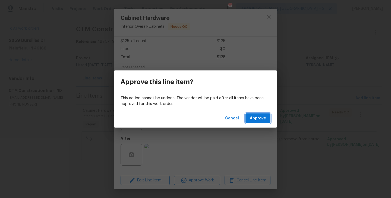
click at [261, 116] on span "Approve" at bounding box center [258, 118] width 16 height 7
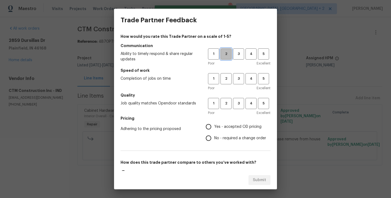
click at [225, 53] on span "2" at bounding box center [226, 54] width 10 height 6
click at [228, 83] on button "2" at bounding box center [226, 78] width 11 height 11
click at [228, 105] on span "2" at bounding box center [226, 103] width 10 height 6
click at [228, 137] on span "No - required a change order" at bounding box center [240, 138] width 52 height 6
click at [214, 137] on input "No - required a change order" at bounding box center [208, 137] width 11 height 11
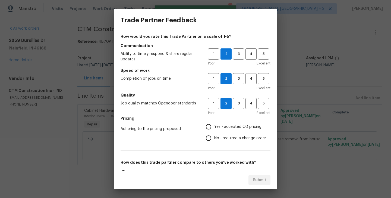
radio input "true"
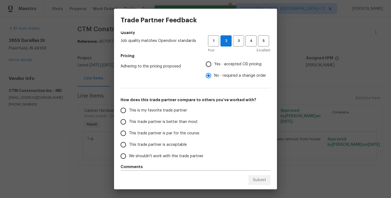
scroll to position [62, 0]
click at [175, 124] on span "This trade partner is better than most" at bounding box center [163, 122] width 69 height 6
click at [129, 124] on input "This trade partner is better than most" at bounding box center [123, 121] width 11 height 11
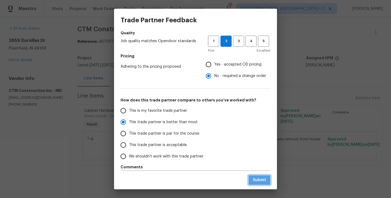
click at [268, 178] on button "Submit" at bounding box center [260, 180] width 22 height 10
radio input "true"
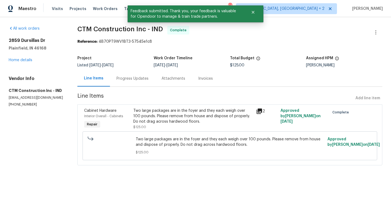
click at [163, 118] on div "Two large packages are in the foyer and they each weigh over 100 pounds. Please…" at bounding box center [193, 116] width 120 height 16
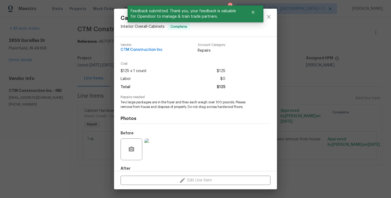
scroll to position [30, 0]
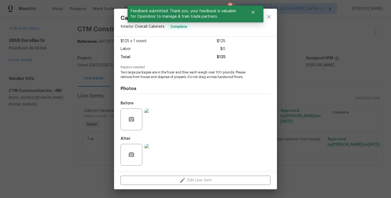
click at [156, 155] on img at bounding box center [156, 155] width 22 height 22
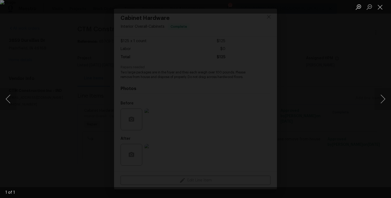
click at [324, 80] on div "Lightbox" at bounding box center [195, 99] width 391 height 198
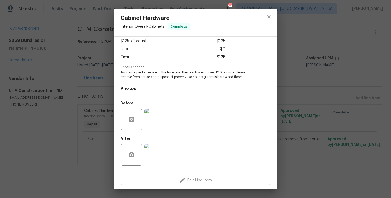
click at [157, 117] on img at bounding box center [156, 119] width 22 height 22
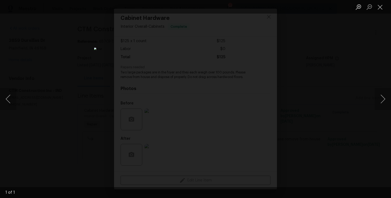
click at [337, 114] on div "Lightbox" at bounding box center [195, 99] width 391 height 198
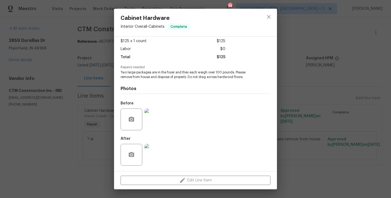
click at [337, 114] on div "Cabinet Hardware Interior Overall - Cabinets Complete Vendor CTM Construction I…" at bounding box center [195, 99] width 391 height 198
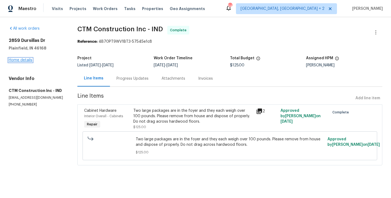
click at [23, 60] on link "Home details" at bounding box center [21, 60] width 24 height 4
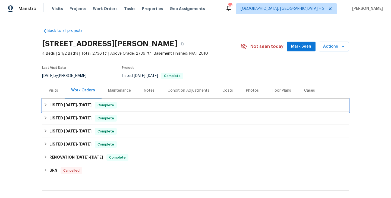
click at [102, 99] on div "LISTED 8/27/25 - 9/2/25 Complete" at bounding box center [195, 105] width 307 height 13
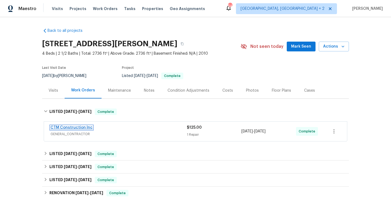
click at [84, 127] on link "CTM Construction Inc" at bounding box center [72, 128] width 42 height 4
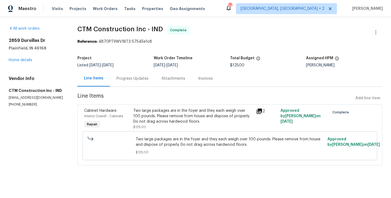
click at [126, 80] on div "Progress Updates" at bounding box center [133, 78] width 32 height 5
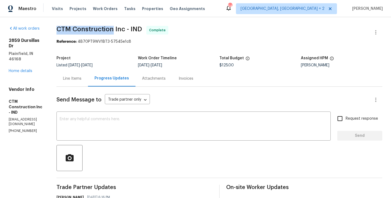
drag, startPoint x: 69, startPoint y: 28, endPoint x: 126, endPoint y: 28, distance: 56.8
click at [126, 28] on span "CTM Construction Inc - IND" at bounding box center [100, 29] width 86 height 7
copy span "CTM Construction"
click at [24, 63] on div "All work orders 2859 Dursillas Dr Plainfield, IN 46168 Home details Vendor Info…" at bounding box center [26, 79] width 35 height 107
click at [24, 69] on link "Home details" at bounding box center [21, 71] width 24 height 4
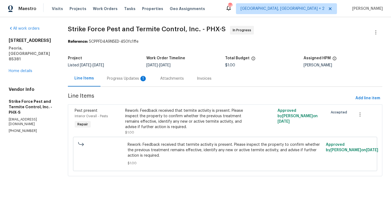
click at [133, 78] on div "Progress Updates 1" at bounding box center [127, 78] width 40 height 5
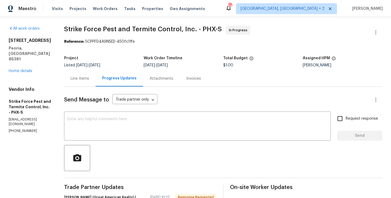
click at [81, 81] on div "Line Items" at bounding box center [80, 78] width 18 height 5
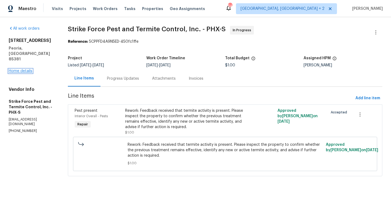
click at [20, 69] on link "Home details" at bounding box center [21, 71] width 24 height 4
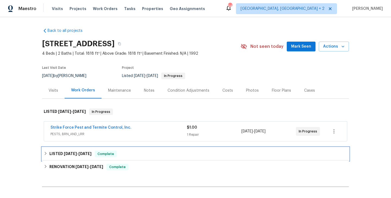
click at [58, 152] on h6 "LISTED [DATE] - [DATE]" at bounding box center [70, 154] width 42 height 7
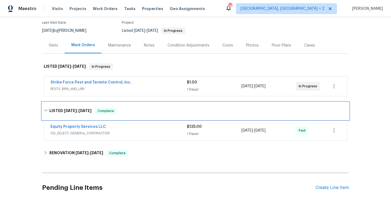
scroll to position [82, 0]
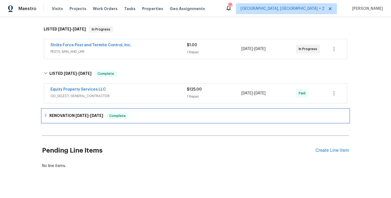
click at [51, 122] on div "RENOVATION [DATE] - [DATE] Complete" at bounding box center [195, 115] width 307 height 13
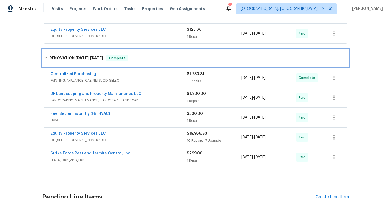
scroll to position [0, 0]
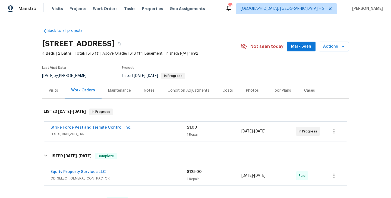
click at [106, 92] on div "Maintenance" at bounding box center [120, 90] width 36 height 16
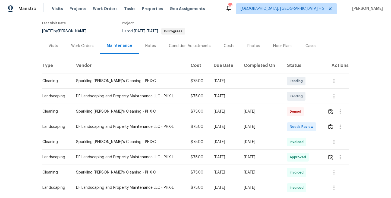
scroll to position [57, 0]
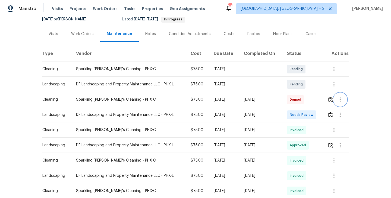
click at [344, 100] on icon "button" at bounding box center [340, 99] width 7 height 7
click at [339, 98] on li "Message vendor" at bounding box center [354, 99] width 38 height 9
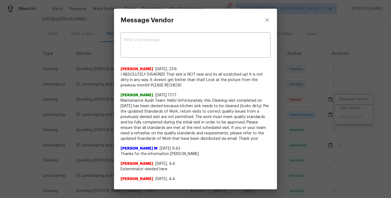
click at [289, 122] on div "Message Vendor x ​ Amanda C Watson 8/29/25, 23:6 I ABSOLUTELY DISAGREE! That si…" at bounding box center [195, 99] width 391 height 198
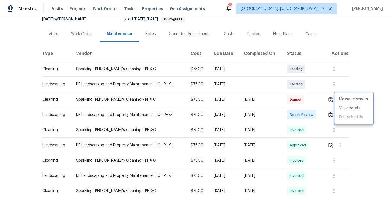
click at [331, 114] on div at bounding box center [195, 99] width 391 height 198
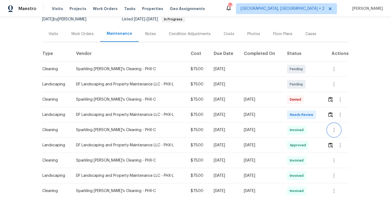
click at [336, 131] on icon "button" at bounding box center [334, 130] width 7 height 7
click at [339, 127] on li "Message vendor" at bounding box center [348, 129] width 38 height 9
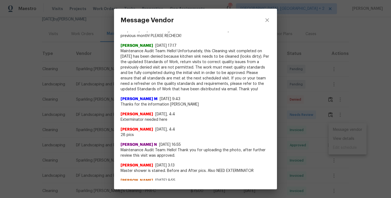
scroll to position [50, 0]
click at [157, 118] on span "Exterminator needed here" at bounding box center [196, 119] width 150 height 5
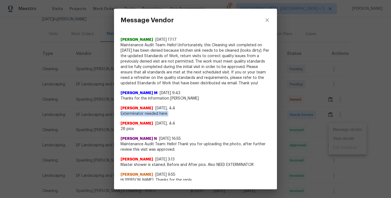
scroll to position [55, 0]
click at [71, 91] on div "Message Vendor x ​ Amanda C Watson 8/29/25, 23:6 I ABSOLUTELY DISAGREE! That si…" at bounding box center [195, 99] width 391 height 198
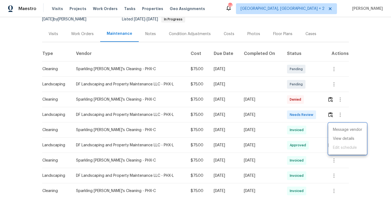
click at [76, 35] on div at bounding box center [195, 99] width 391 height 198
click at [85, 31] on div "Work Orders" at bounding box center [83, 34] width 36 height 16
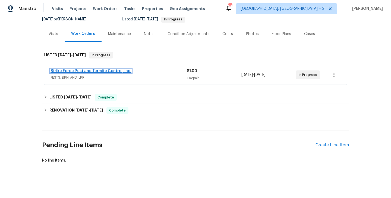
click at [65, 71] on link "Strike Force Pest and Termite Control, Inc." at bounding box center [91, 71] width 81 height 4
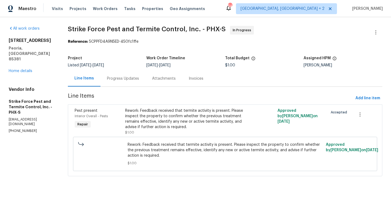
click at [112, 83] on div "Progress Updates" at bounding box center [123, 78] width 45 height 16
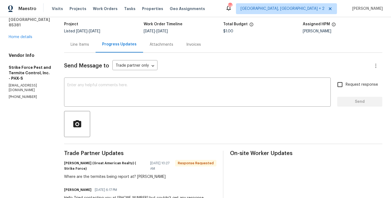
scroll to position [47, 0]
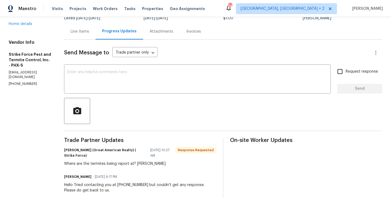
click at [67, 150] on div "All work orders 7866 W Boca Raton Rd Peoria, AZ 85381 Home details Vendor Info …" at bounding box center [195, 161] width 391 height 382
click at [75, 152] on h6 "Jimmy Norton (Great American Realty) ( Strike Force)" at bounding box center [105, 152] width 83 height 11
copy h6 "Jimmy"
click at [242, 66] on div "x ​" at bounding box center [197, 80] width 267 height 28
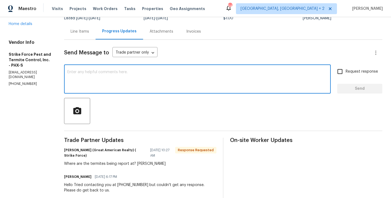
click at [76, 153] on h6 "Jimmy Norton (Great American Realty) ( Strike Force)" at bounding box center [105, 152] width 83 height 11
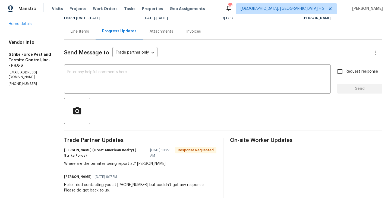
click at [73, 151] on h6 "Jimmy Norton (Great American Realty) ( Strike Force)" at bounding box center [105, 152] width 83 height 11
copy h6 "Jimmy"
click at [112, 60] on div "Send Message to Trade partner only Trade partner only ​ x ​ Request response Se…" at bounding box center [223, 192] width 318 height 304
click at [102, 75] on textarea at bounding box center [197, 79] width 260 height 19
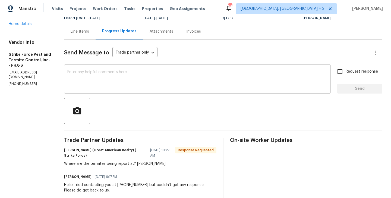
paste textarea "Jimmy"
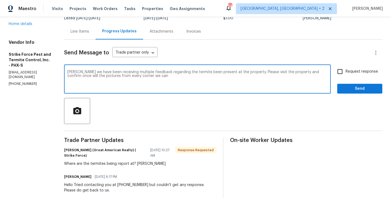
click at [76, 76] on textarea "Jimmy we have been receiving multiple feedback regarding the termite been prese…" at bounding box center [197, 79] width 260 height 19
click at [152, 77] on textarea "Jimmy we have been receiving multiple feedback regarding the termite been prese…" at bounding box center [197, 79] width 260 height 19
type textarea "Jimmy we have been receiving multiple feedback regarding the termite been prese…"
click at [347, 69] on span "Request response" at bounding box center [362, 72] width 32 height 6
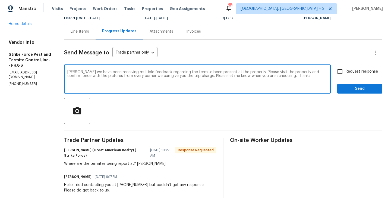
click at [346, 69] on input "Request response" at bounding box center [340, 71] width 11 height 11
checkbox input "true"
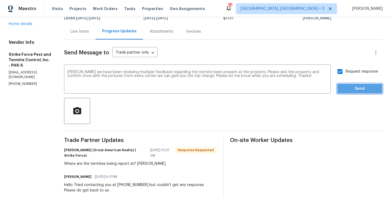
click at [347, 90] on span "Send" at bounding box center [360, 88] width 36 height 7
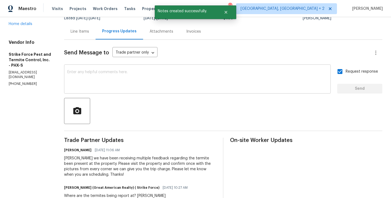
scroll to position [0, 0]
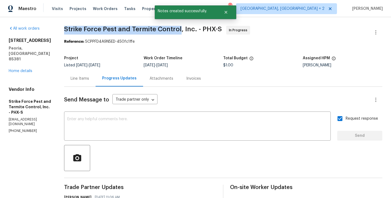
drag, startPoint x: 65, startPoint y: 28, endPoint x: 183, endPoint y: 31, distance: 117.7
copy span "Strike Force Pest and Termite Control"
click at [25, 69] on link "Home details" at bounding box center [21, 71] width 24 height 4
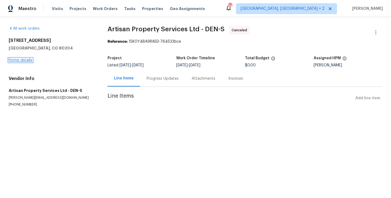
click at [18, 59] on link "Home details" at bounding box center [21, 60] width 24 height 4
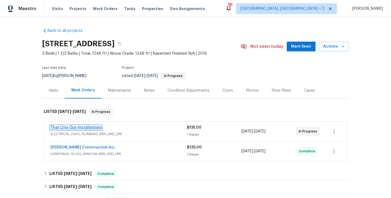
click at [97, 128] on link "That One Guy Installations" at bounding box center [76, 128] width 51 height 4
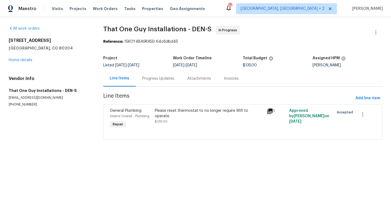
click at [160, 76] on div "Progress Updates" at bounding box center [158, 78] width 32 height 5
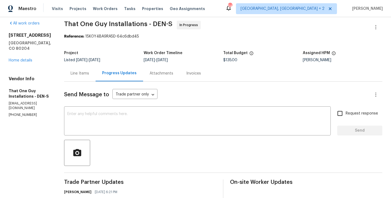
scroll to position [87, 0]
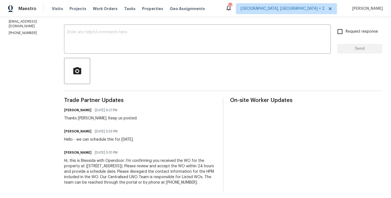
click at [70, 119] on div "Thanks Matt. Keep us posted." at bounding box center [100, 117] width 73 height 5
copy div "Matt"
click at [114, 50] on div "x ​" at bounding box center [197, 40] width 267 height 28
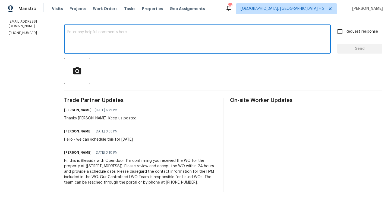
paste textarea "Matt"
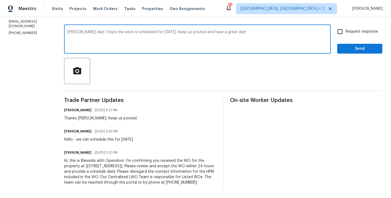
type textarea "Matt good day! I hope the work is scheduled for tomorrow 9/2. Keep us posted an…"
click at [340, 33] on input "Request response" at bounding box center [340, 31] width 11 height 11
checkbox input "true"
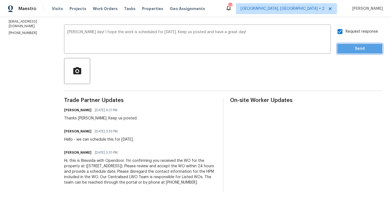
click at [345, 48] on span "Send" at bounding box center [360, 48] width 36 height 7
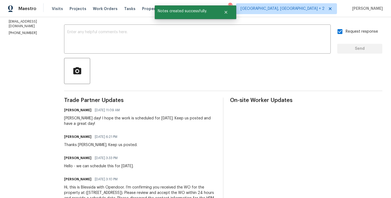
scroll to position [0, 0]
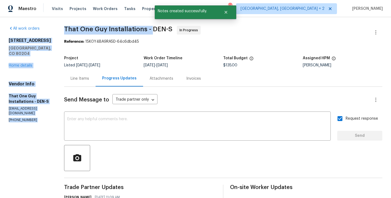
drag, startPoint x: 49, startPoint y: 30, endPoint x: 143, endPoint y: 31, distance: 94.3
click at [143, 31] on div "All work orders 1245 Utica St Apt 104 Denver, CO 80204 Home details Vendor Info…" at bounding box center [195, 165] width 391 height 297
click at [143, 31] on span "That One Guy Installations - DEN-S" at bounding box center [118, 29] width 108 height 7
drag, startPoint x: 137, startPoint y: 30, endPoint x: 48, endPoint y: 28, distance: 88.9
click at [48, 28] on div "All work orders 1245 Utica St Apt 104 Denver, CO 80204 Home details Vendor Info…" at bounding box center [195, 165] width 391 height 297
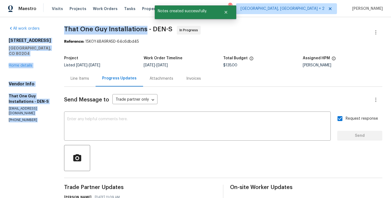
click at [64, 29] on span "That One Guy Installations - DEN-S" at bounding box center [118, 29] width 108 height 7
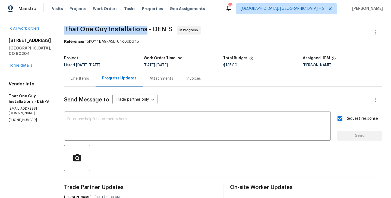
drag, startPoint x: 56, startPoint y: 29, endPoint x: 133, endPoint y: 31, distance: 77.7
click at [133, 30] on span "That One Guy Installations - DEN-S" at bounding box center [118, 29] width 108 height 7
click at [19, 67] on link "Home details" at bounding box center [21, 66] width 24 height 4
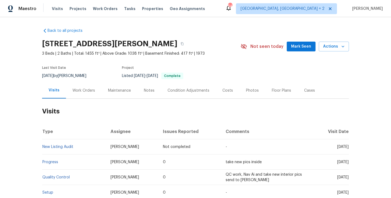
click at [92, 84] on div "Work Orders" at bounding box center [84, 90] width 36 height 16
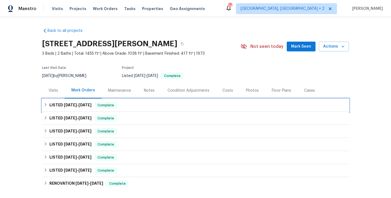
click at [96, 107] on div "LISTED 8/29/25 - 8/31/25 Complete" at bounding box center [196, 105] width 304 height 7
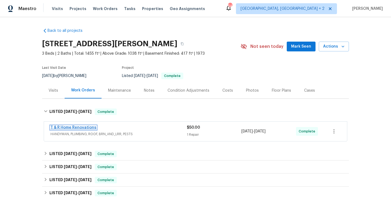
click at [90, 128] on link "T & R Home Renovations" at bounding box center [74, 128] width 46 height 4
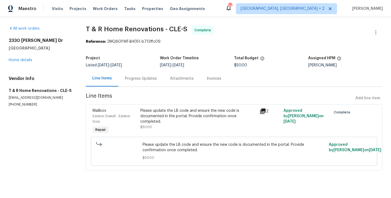
click at [160, 111] on div "Please update the LB code and ensure the new code is documented in the portal. …" at bounding box center [198, 116] width 116 height 16
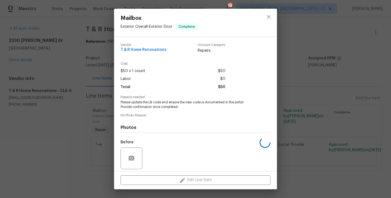
scroll to position [39, 0]
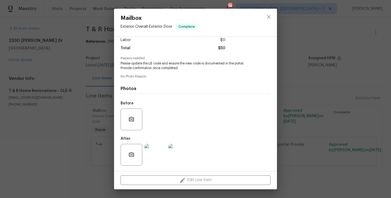
click at [83, 132] on div "Mailbox Exterior Overall - Exterior Door Complete Vendor T & R Home Renovations…" at bounding box center [195, 99] width 391 height 198
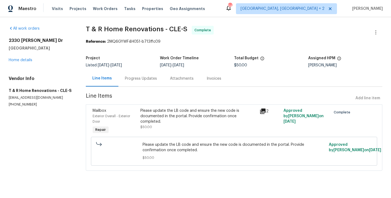
click at [164, 75] on div "Attachments" at bounding box center [182, 78] width 37 height 16
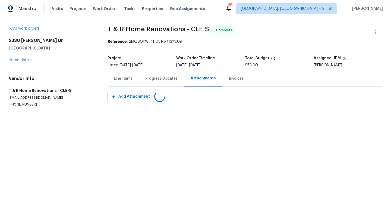
click at [153, 76] on div "Progress Updates" at bounding box center [162, 78] width 32 height 5
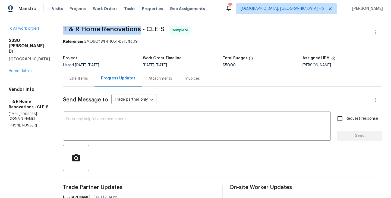
drag, startPoint x: 75, startPoint y: 30, endPoint x: 150, endPoint y: 31, distance: 75.0
click at [150, 31] on div "All work orders 2330 Judy Dr Parma, OH 44134 Home details Vendor Info T & R Hom…" at bounding box center [195, 176] width 391 height 318
copy span "T & R Home Renovations"
click at [31, 58] on div "2330 Judy Dr Parma, OH 44134 Home details" at bounding box center [29, 56] width 41 height 36
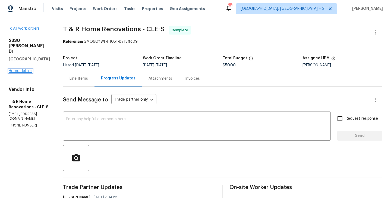
click at [30, 69] on link "Home details" at bounding box center [21, 71] width 24 height 4
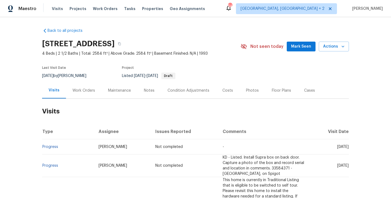
click at [82, 93] on div "Work Orders" at bounding box center [84, 90] width 23 height 5
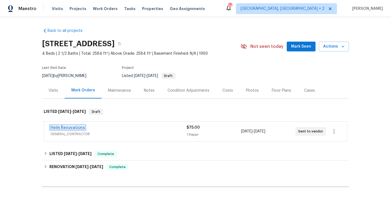
click at [80, 128] on link "Helm Renovations" at bounding box center [68, 128] width 35 height 4
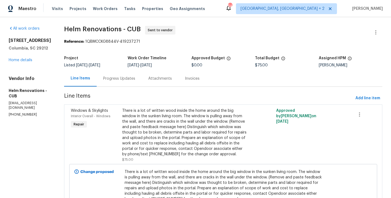
click at [130, 84] on div "Progress Updates" at bounding box center [119, 78] width 45 height 16
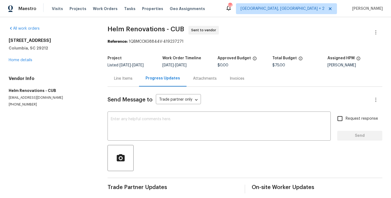
click at [115, 80] on div "Line Items" at bounding box center [123, 78] width 18 height 5
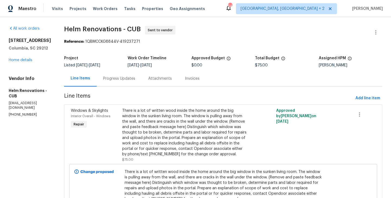
click at [136, 83] on div "Progress Updates" at bounding box center [119, 78] width 45 height 16
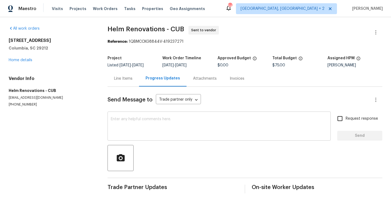
scroll to position [4, 0]
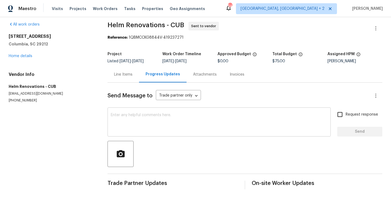
click at [161, 131] on textarea at bounding box center [219, 122] width 217 height 19
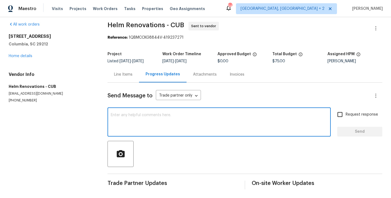
paste textarea "Hi, this is Blessida with Opendoor. I’m confirming you received the WO for the …"
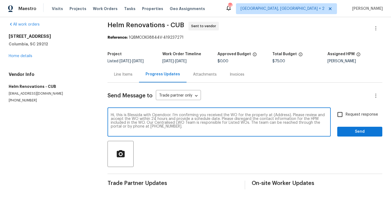
scroll to position [0, 0]
click at [277, 114] on textarea "Hi, this is Blessida with Opendoor. I’m confirming you received the WO for the …" at bounding box center [219, 122] width 217 height 19
paste textarea "[STREET_ADDRESS]"
type textarea "Hi, this is Blessida with Opendoor. I’m confirming you received the WO for the …"
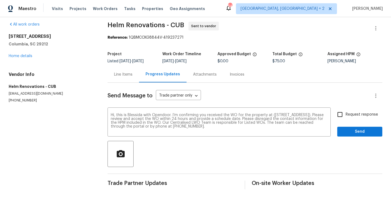
click at [352, 114] on span "Request response" at bounding box center [362, 115] width 32 height 6
click at [346, 114] on input "Request response" at bounding box center [340, 114] width 11 height 11
checkbox input "true"
click at [357, 131] on span "Send" at bounding box center [360, 131] width 36 height 7
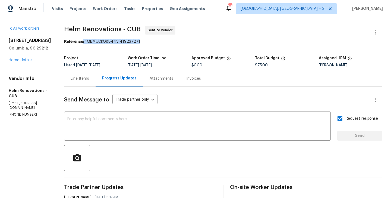
drag, startPoint x: 93, startPoint y: 42, endPoint x: 161, endPoint y: 42, distance: 68.2
click at [161, 42] on div "Reference: 1QBMCCKG8844V-419237271" at bounding box center [223, 41] width 318 height 5
click at [101, 46] on section "Helm Renovations - CUB Sent to vendor Reference: 1QBMCCKG8844V-419237271 Projec…" at bounding box center [223, 131] width 318 height 210
drag, startPoint x: 95, startPoint y: 42, endPoint x: 162, endPoint y: 42, distance: 66.6
click at [162, 42] on div "Reference: 1QBMCCKG8844V-419237271" at bounding box center [223, 41] width 318 height 5
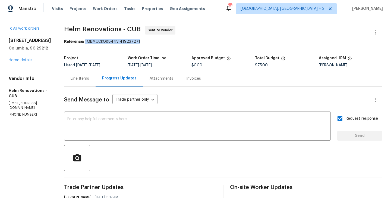
copy div "1QBMCCKG8844V-419237271"
click at [133, 132] on textarea at bounding box center [197, 126] width 260 height 19
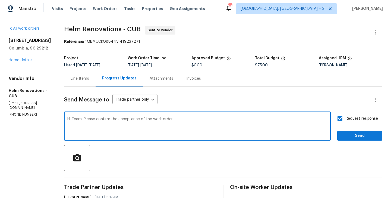
type textarea "Hi Team. Please confirm the acceptance of the work order."
click at [351, 137] on span "Send" at bounding box center [360, 135] width 36 height 7
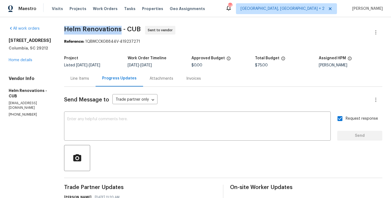
drag, startPoint x: 68, startPoint y: 29, endPoint x: 129, endPoint y: 32, distance: 60.4
click at [129, 32] on div "All work orders 155 Doverside Dr Columbia, SC 29212 Home details Vendor Info He…" at bounding box center [195, 141] width 391 height 249
copy span "Helm Renovations"
click at [16, 58] on link "Home details" at bounding box center [21, 60] width 24 height 4
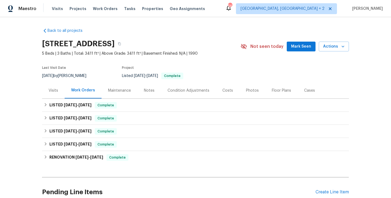
scroll to position [49, 0]
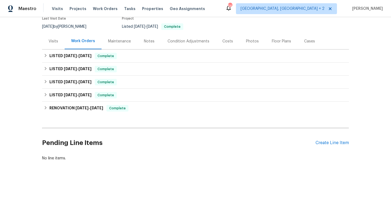
click at [50, 42] on div "Visits" at bounding box center [54, 41] width 10 height 5
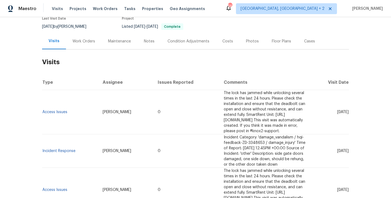
click at [74, 31] on div "Last Visit Date 8/12/2025 by Brian Borntrager Project Listed 8/3/2025 - 8/6/202…" at bounding box center [134, 24] width 184 height 20
click at [86, 45] on div "Work Orders" at bounding box center [84, 41] width 36 height 16
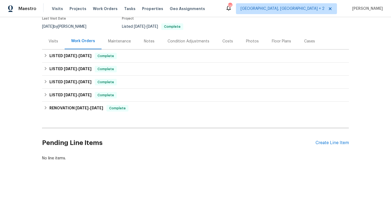
click at [46, 41] on div "Visits" at bounding box center [53, 41] width 23 height 16
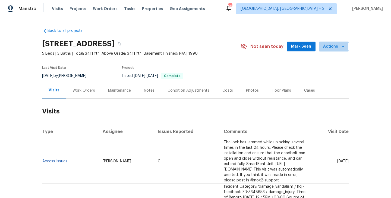
click at [328, 47] on span "Actions" at bounding box center [333, 46] width 21 height 7
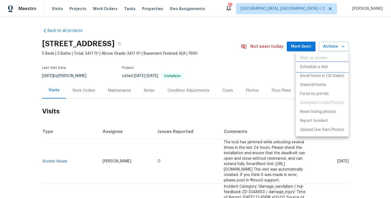
click at [323, 67] on p "Schedule a visit" at bounding box center [314, 67] width 28 height 6
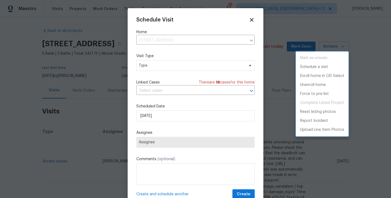
click at [160, 70] on div at bounding box center [195, 99] width 391 height 198
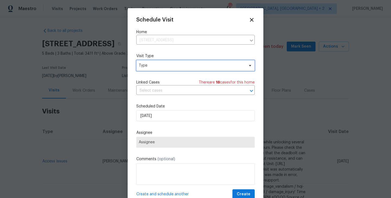
click at [157, 67] on span "Type" at bounding box center [192, 65] width 106 height 5
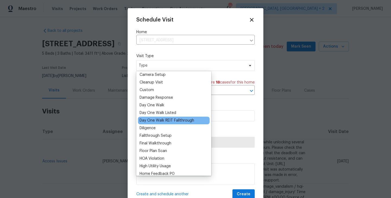
scroll to position [70, 0]
click at [166, 151] on div "Floor Plan Scan" at bounding box center [153, 150] width 27 height 5
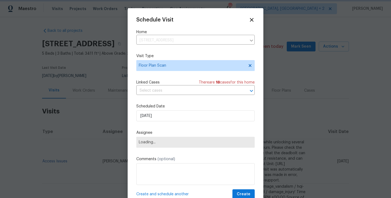
scroll to position [10, 0]
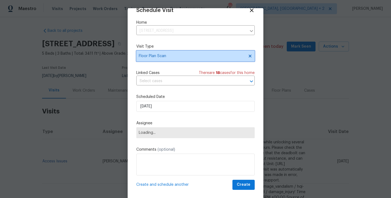
click at [165, 56] on span "Floor Plan Scan" at bounding box center [192, 55] width 106 height 5
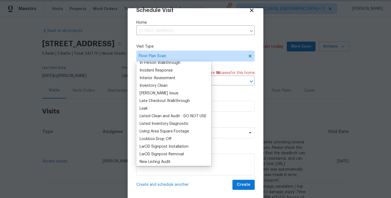
scroll to position [0, 0]
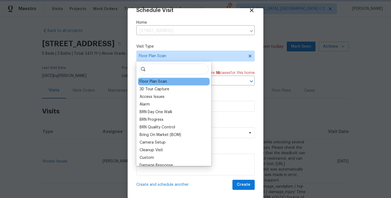
click at [102, 136] on div at bounding box center [195, 99] width 391 height 198
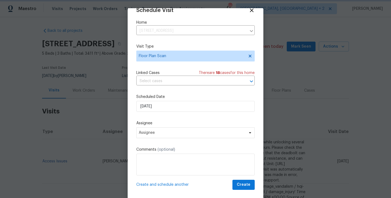
click at [107, 161] on div at bounding box center [195, 99] width 391 height 198
click at [253, 9] on icon at bounding box center [252, 10] width 4 height 4
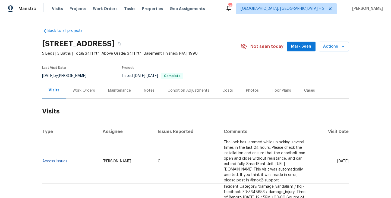
scroll to position [160, 0]
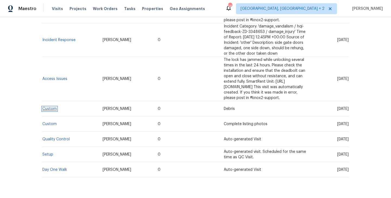
click at [54, 107] on link "Custom" at bounding box center [49, 109] width 14 height 4
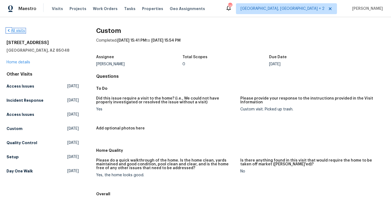
click at [15, 30] on link "All visits" at bounding box center [16, 31] width 18 height 4
click at [59, 10] on span "Visits" at bounding box center [57, 8] width 11 height 5
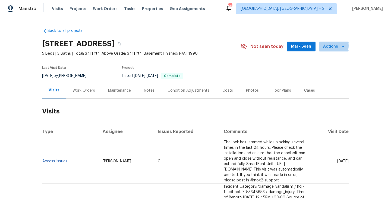
click at [329, 46] on span "Actions" at bounding box center [333, 46] width 21 height 7
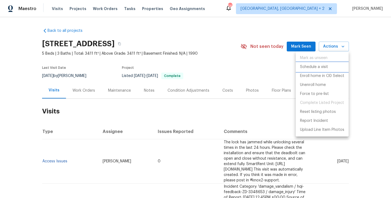
click at [319, 67] on p "Schedule a visit" at bounding box center [314, 67] width 28 height 6
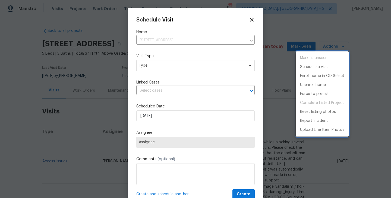
click at [155, 45] on div at bounding box center [195, 99] width 391 height 198
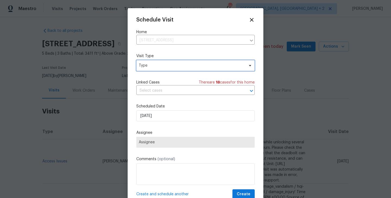
click at [152, 64] on span "Type" at bounding box center [192, 65] width 106 height 5
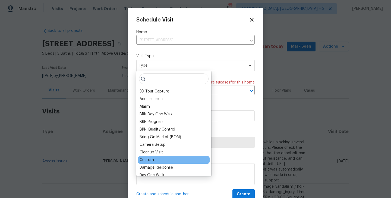
click at [162, 162] on div "Custom" at bounding box center [174, 160] width 72 height 8
click at [162, 161] on div "Custom" at bounding box center [174, 160] width 72 height 8
click at [164, 158] on div "Custom" at bounding box center [174, 160] width 72 height 8
click at [217, 83] on span "18" at bounding box center [218, 82] width 4 height 4
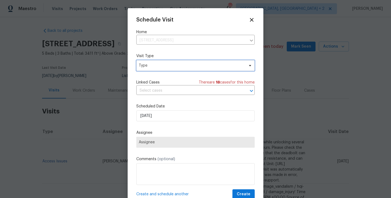
click at [156, 67] on span "Type" at bounding box center [192, 65] width 106 height 5
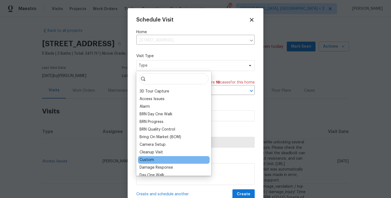
click at [150, 159] on div "Custom" at bounding box center [147, 159] width 14 height 5
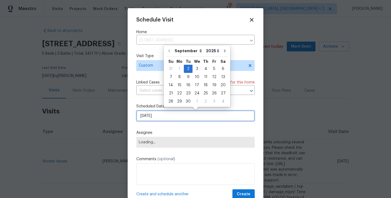
click at [171, 115] on input "[DATE]" at bounding box center [195, 115] width 118 height 11
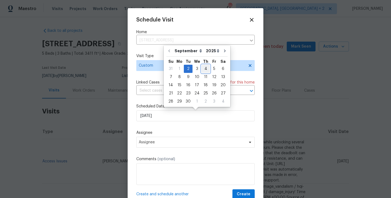
click at [204, 68] on div "4" at bounding box center [206, 69] width 8 height 8
type input "[DATE]"
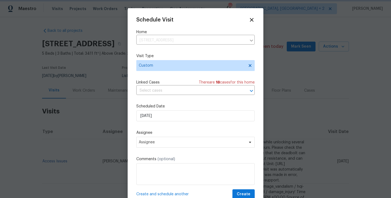
scroll to position [10, 0]
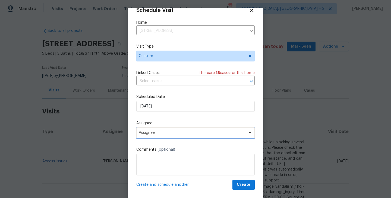
click at [183, 133] on span "Assignee" at bounding box center [192, 132] width 107 height 4
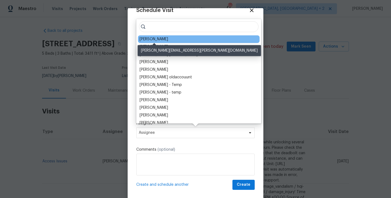
click at [160, 38] on div "Brian Borntrager" at bounding box center [154, 38] width 29 height 5
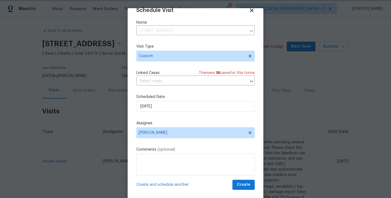
scroll to position [9, 0]
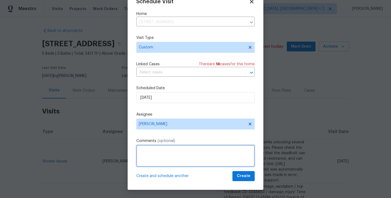
click at [169, 157] on textarea at bounding box center [195, 156] width 118 height 22
paste textarea "It appears that a tree from the neighbor’s property has fallen over our wall. P…"
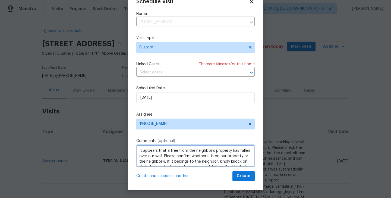
scroll to position [19, 0]
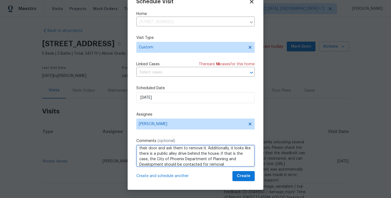
type textarea "It appears that a tree from the neighbor’s property has fallen over our wall. P…"
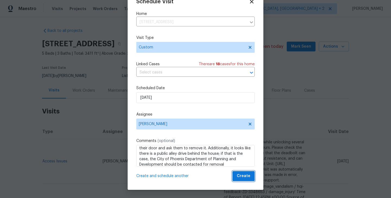
click at [249, 177] on span "Create" at bounding box center [244, 176] width 14 height 7
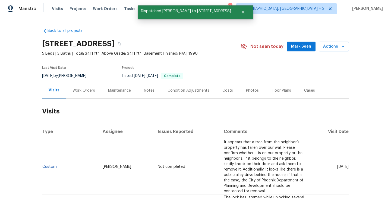
scroll to position [0, 0]
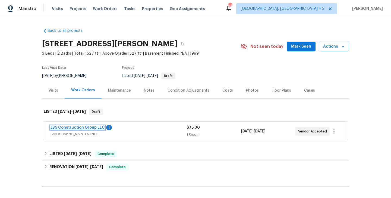
click at [79, 127] on link "JBS Construction Group LLC" at bounding box center [78, 128] width 54 height 4
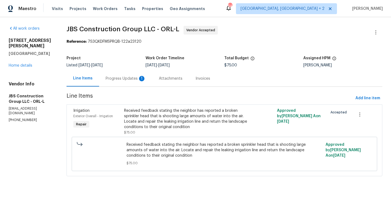
click at [133, 78] on div "Progress Updates 1" at bounding box center [126, 78] width 40 height 5
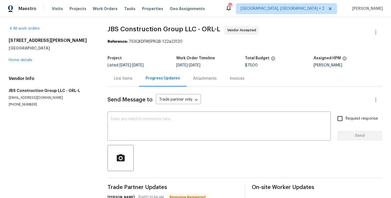
click at [119, 83] on div "Line Items" at bounding box center [124, 78] width 32 height 16
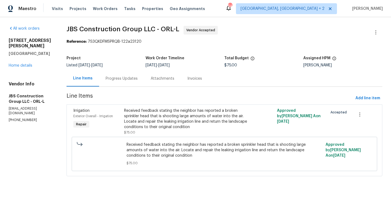
click at [218, 148] on span "Received feedback stating the neighbor has reported a broken sprinkler head tha…" at bounding box center [225, 150] width 196 height 16
click at [193, 126] on div "Received feedback stating the neighbor has reported a broken sprinkler head tha…" at bounding box center [186, 119] width 124 height 22
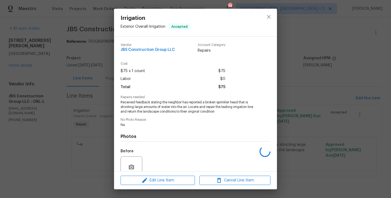
scroll to position [48, 0]
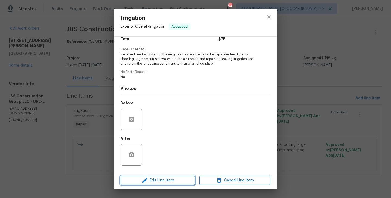
click at [160, 177] on span "Edit Line Item" at bounding box center [157, 180] width 71 height 7
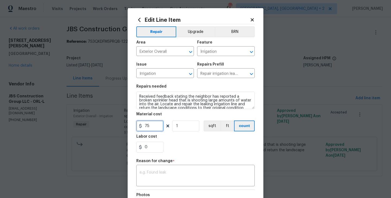
click at [152, 123] on input "75" at bounding box center [149, 125] width 27 height 11
type input "100"
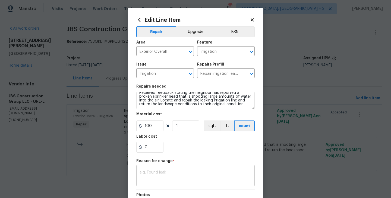
click at [164, 172] on textarea at bounding box center [196, 175] width 112 height 11
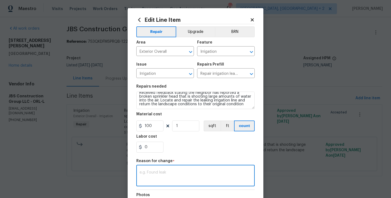
paste textarea "(BA) Updated per vendor’s final cost."
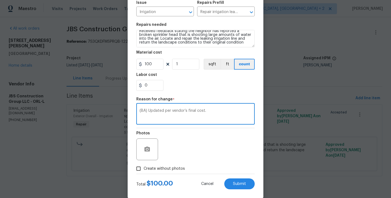
scroll to position [70, 0]
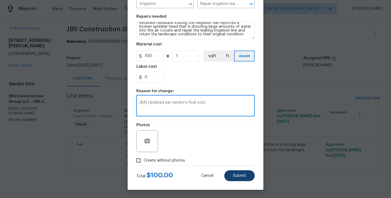
type textarea "(BA) Updated per vendor’s final cost."
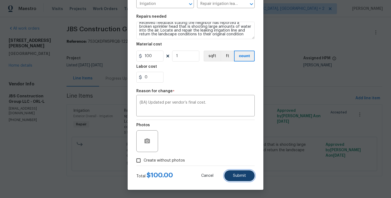
click at [242, 175] on span "Submit" at bounding box center [239, 176] width 13 height 4
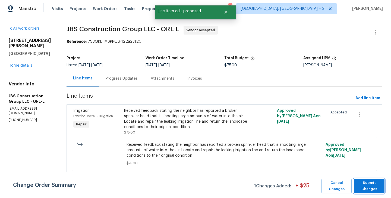
click at [375, 183] on span "Submit Changes" at bounding box center [369, 186] width 25 height 13
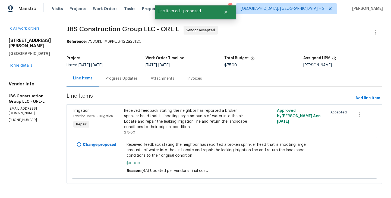
click at [135, 79] on div "Progress Updates" at bounding box center [122, 78] width 32 height 5
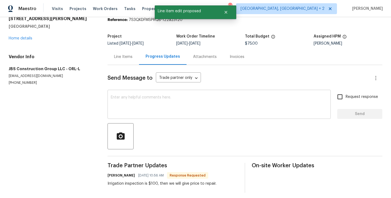
scroll to position [25, 0]
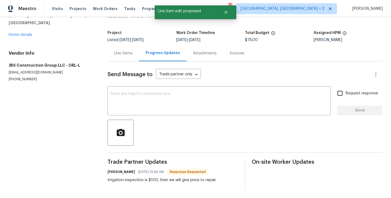
click at [114, 167] on div "Trade Partner Updates Kevin Polley 09/01/2025 10:56 AM Response Requested Irrig…" at bounding box center [173, 174] width 131 height 30
click at [111, 171] on h6 "Kevin Polley" at bounding box center [121, 171] width 27 height 5
copy h6 "Kevin"
click at [129, 105] on textarea at bounding box center [219, 101] width 217 height 19
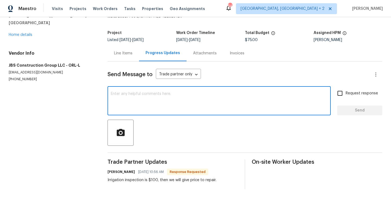
paste textarea "Kevin"
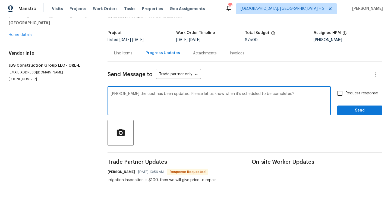
paste textarea "Our Centralised LWO Team is responsible for Listed WOs. The team can be reached…"
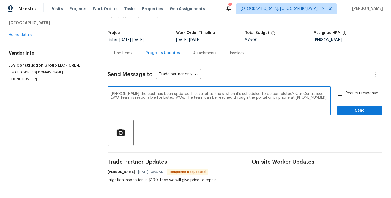
type textarea "Kevin the cost has been updated. Please let us know when it's scheduled to be c…"
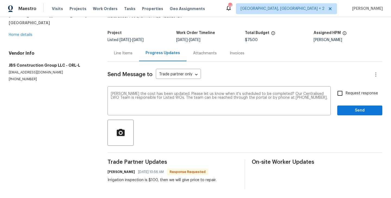
click at [361, 92] on span "Request response" at bounding box center [362, 93] width 32 height 6
click at [346, 92] on input "Request response" at bounding box center [340, 93] width 11 height 11
checkbox input "true"
click at [358, 107] on span "Send" at bounding box center [360, 110] width 36 height 7
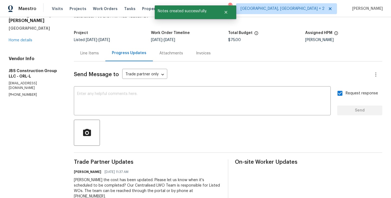
scroll to position [0, 0]
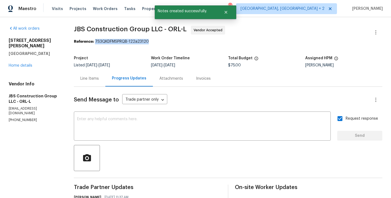
drag, startPoint x: 102, startPoint y: 42, endPoint x: 166, endPoint y: 43, distance: 64.1
click at [166, 43] on div "Reference: 7S3QKDFMSPRQB-122a23120" at bounding box center [228, 41] width 309 height 5
copy div "7S3QKDFMSPRQB-122a23120"
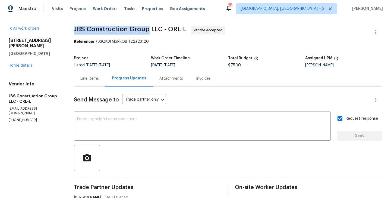
drag, startPoint x: 81, startPoint y: 25, endPoint x: 155, endPoint y: 30, distance: 74.6
click at [155, 30] on div "All work orders 2708 La Posada Dr The Villages, FL 32162 Home details Vendor In…" at bounding box center [195, 138] width 391 height 243
copy span "JBS Construction Group"
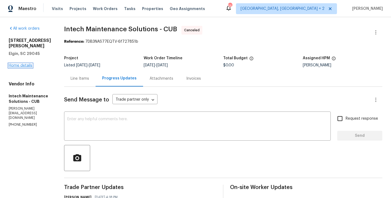
click at [22, 66] on link "Home details" at bounding box center [21, 66] width 24 height 4
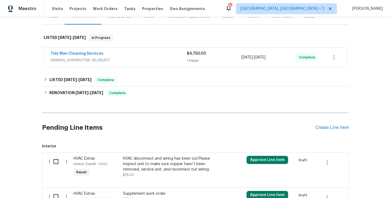
scroll to position [136, 0]
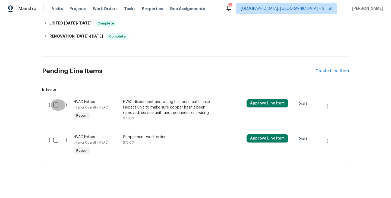
click at [52, 99] on input "checkbox" at bounding box center [57, 104] width 15 height 11
checkbox input "true"
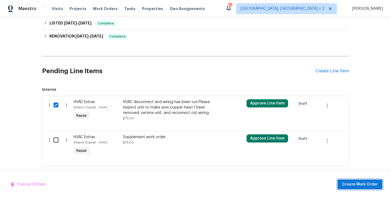
click at [349, 179] on button "Create Work Order" at bounding box center [360, 184] width 45 height 10
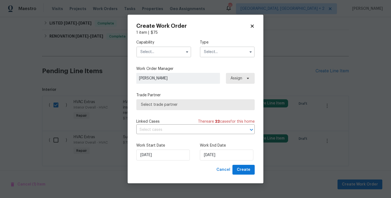
click at [151, 52] on input "text" at bounding box center [163, 51] width 55 height 11
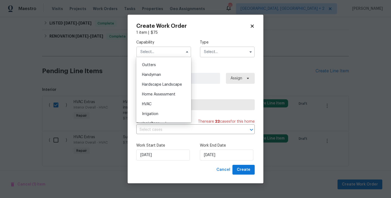
scroll to position [292, 0]
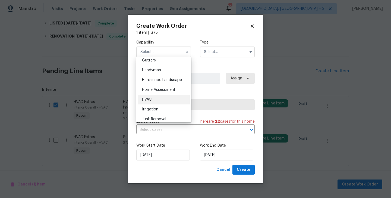
click at [153, 102] on div "HVAC" at bounding box center [164, 100] width 52 height 10
type input "HVAC"
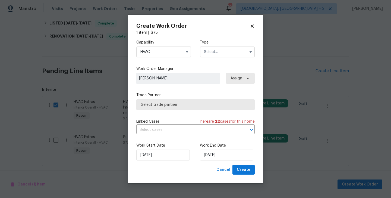
click at [228, 50] on input "text" at bounding box center [227, 51] width 55 height 11
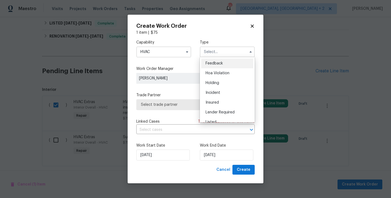
click at [228, 64] on div "Feedback" at bounding box center [227, 63] width 52 height 10
type input "Feedback"
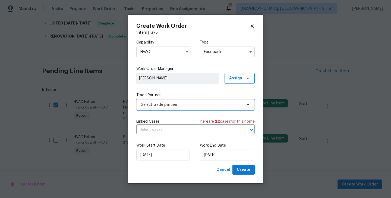
click at [170, 105] on span "Select trade partner" at bounding box center [191, 104] width 101 height 5
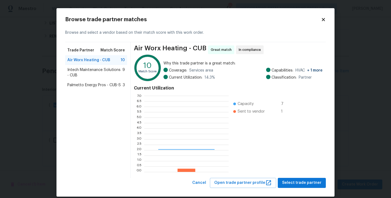
scroll to position [76, 85]
click at [84, 71] on span "Intech Maintenance Solutions - CUB" at bounding box center [94, 72] width 55 height 11
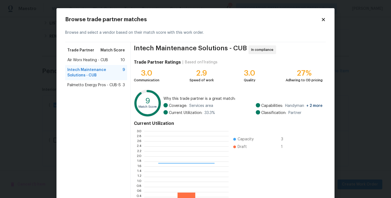
scroll to position [42, 0]
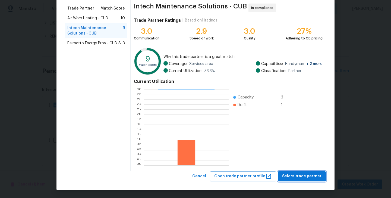
click at [304, 178] on span "Select trade partner" at bounding box center [301, 176] width 39 height 7
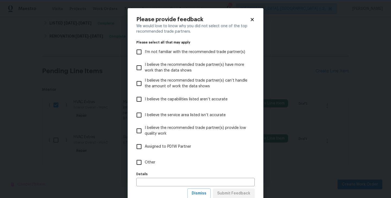
scroll to position [0, 0]
click at [151, 164] on span "Other" at bounding box center [150, 163] width 11 height 6
click at [145, 164] on input "Other" at bounding box center [138, 162] width 11 height 11
checkbox input "true"
click at [245, 193] on span "Submit Feedback" at bounding box center [233, 193] width 33 height 7
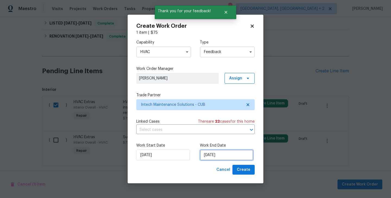
click at [216, 156] on input "[DATE]" at bounding box center [227, 154] width 54 height 11
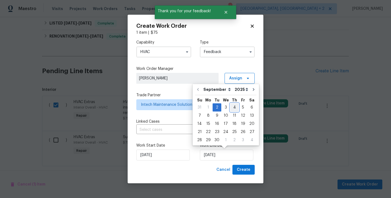
click at [233, 110] on div "4" at bounding box center [234, 108] width 8 height 8
type input "[DATE]"
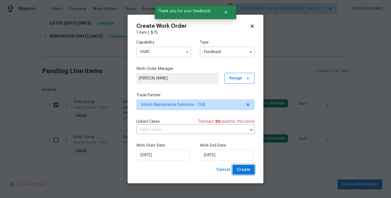
click at [238, 169] on button "Create" at bounding box center [244, 170] width 22 height 10
checkbox input "false"
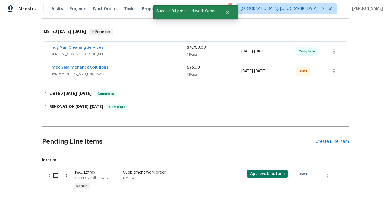
scroll to position [83, 0]
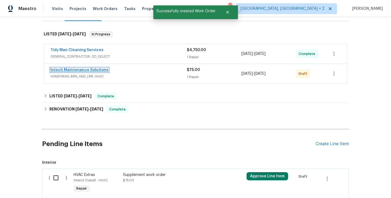
click at [97, 68] on link "Intech Maintenance Solutions" at bounding box center [80, 70] width 58 height 4
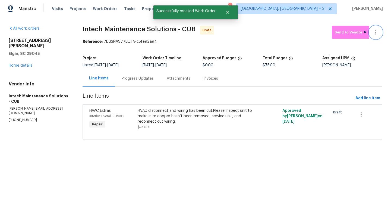
click at [380, 27] on button "button" at bounding box center [376, 32] width 13 height 13
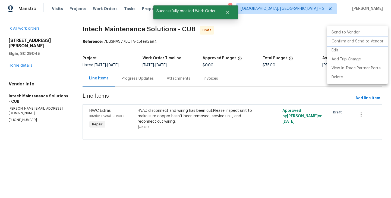
click at [380, 42] on li "Confirm and Send to Vendor" at bounding box center [357, 41] width 61 height 9
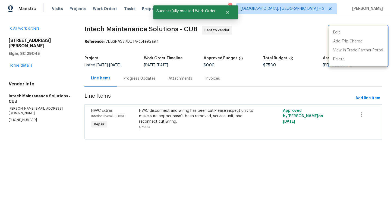
click at [132, 88] on div at bounding box center [195, 99] width 391 height 198
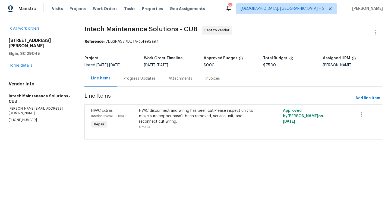
click at [143, 79] on div "Progress Updates" at bounding box center [140, 78] width 32 height 5
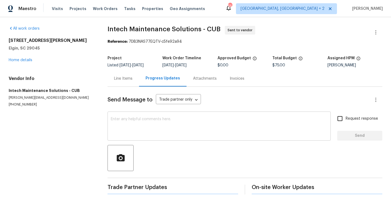
click at [168, 129] on textarea at bounding box center [219, 126] width 217 height 19
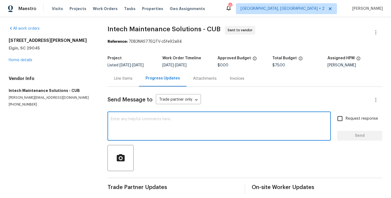
paste textarea "Hi, this is Blessida with Opendoor. I’m confirming you received the WO for the …"
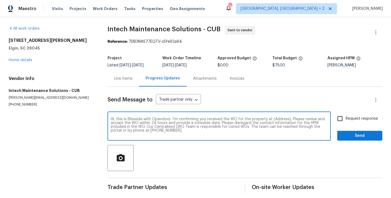
click at [278, 118] on textarea "Hi, this is Blessida with Opendoor. I’m confirming you received the WO for the …" at bounding box center [219, 126] width 217 height 19
paste textarea "[STREET_ADDRESS][PERSON_NAME][PERSON_NAME]"
type textarea "Hi, this is Blessida with Opendoor. I’m confirming you received the WO for the …"
click at [357, 122] on label "Request response" at bounding box center [357, 118] width 44 height 11
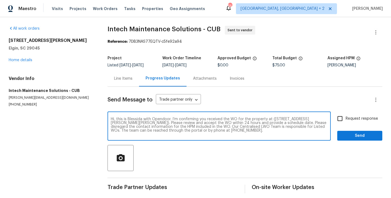
click at [346, 122] on input "Request response" at bounding box center [340, 118] width 11 height 11
checkbox input "true"
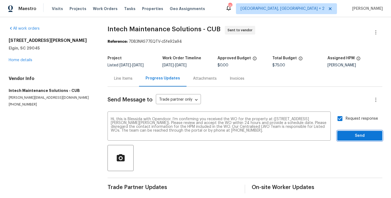
click at [348, 135] on span "Send" at bounding box center [360, 135] width 36 height 7
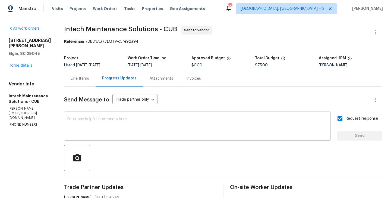
click at [108, 132] on textarea at bounding box center [197, 126] width 260 height 19
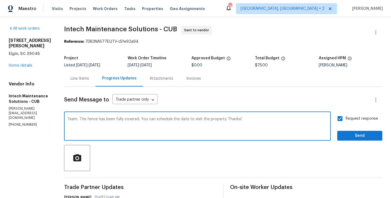
type textarea "Team, The fence has been fully covered. You can schedule the date to visit the …"
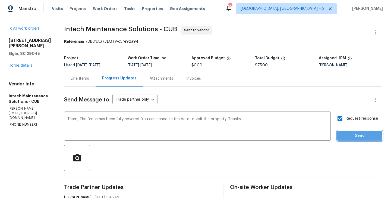
click at [366, 138] on span "Send" at bounding box center [360, 135] width 36 height 7
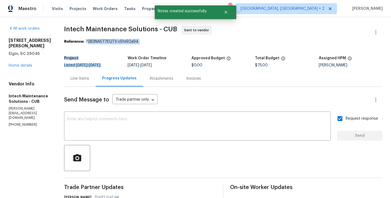
drag, startPoint x: 79, startPoint y: 42, endPoint x: 142, endPoint y: 45, distance: 63.4
click at [142, 45] on section "Intech Maintenance Solutions - CUB Sent to vendor Reference: 7DB3NAS77EQTV-c5fe…" at bounding box center [223, 147] width 318 height 242
click at [86, 42] on div "Reference: 7DB3NAS77EQTV-c5fe92a94" at bounding box center [223, 41] width 318 height 5
drag, startPoint x: 78, startPoint y: 42, endPoint x: 143, endPoint y: 44, distance: 64.5
click at [143, 44] on div "Reference: 7DB3NAS77EQTV-c5fe92a94" at bounding box center [223, 41] width 318 height 5
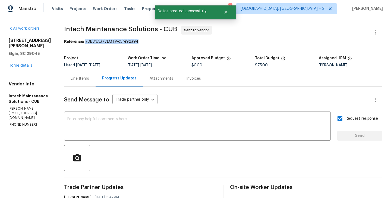
copy div "7DB3NAS77EQTV-c5fe92a94"
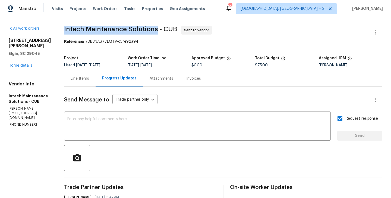
drag, startPoint x: 55, startPoint y: 30, endPoint x: 148, endPoint y: 31, distance: 93.2
click at [148, 31] on div "All work orders [STREET_ADDRESS][PERSON_NAME][PERSON_NAME] Home details Vendor …" at bounding box center [195, 147] width 391 height 260
copy span "Intech Maintenance Solutions"
click at [20, 64] on link "Home details" at bounding box center [21, 66] width 24 height 4
